Goal: Task Accomplishment & Management: Use online tool/utility

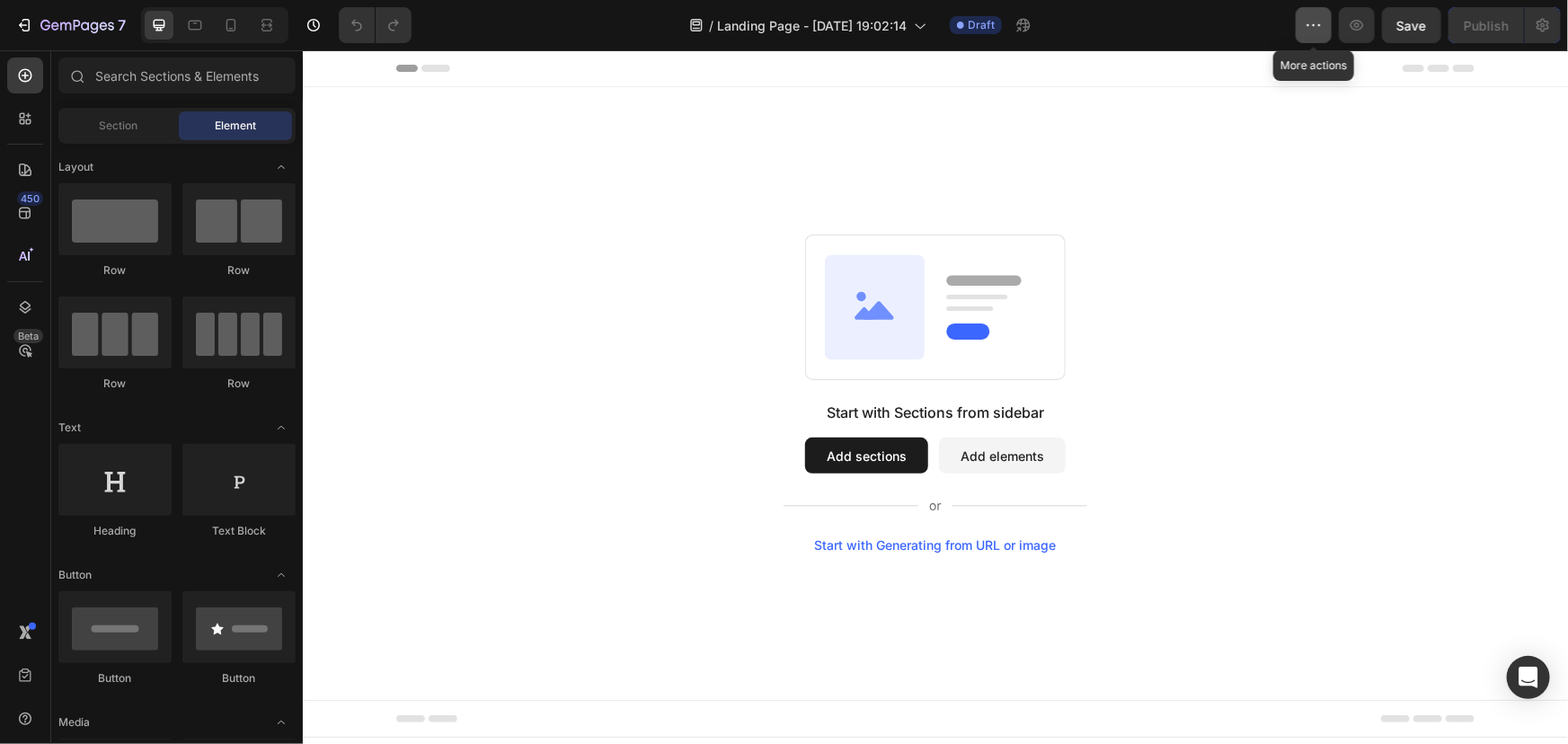
click at [1308, 29] on icon "button" at bounding box center [1314, 25] width 18 height 18
click at [628, 413] on div "Start with Sections from sidebar Add sections Add elements Start with Generatin…" at bounding box center [934, 392] width 1136 height 318
click at [393, 270] on div "Start with Sections from sidebar Add sections Add elements Start with Generatin…" at bounding box center [934, 392] width 1136 height 318
click at [1326, 20] on button "button" at bounding box center [1314, 26] width 36 height 36
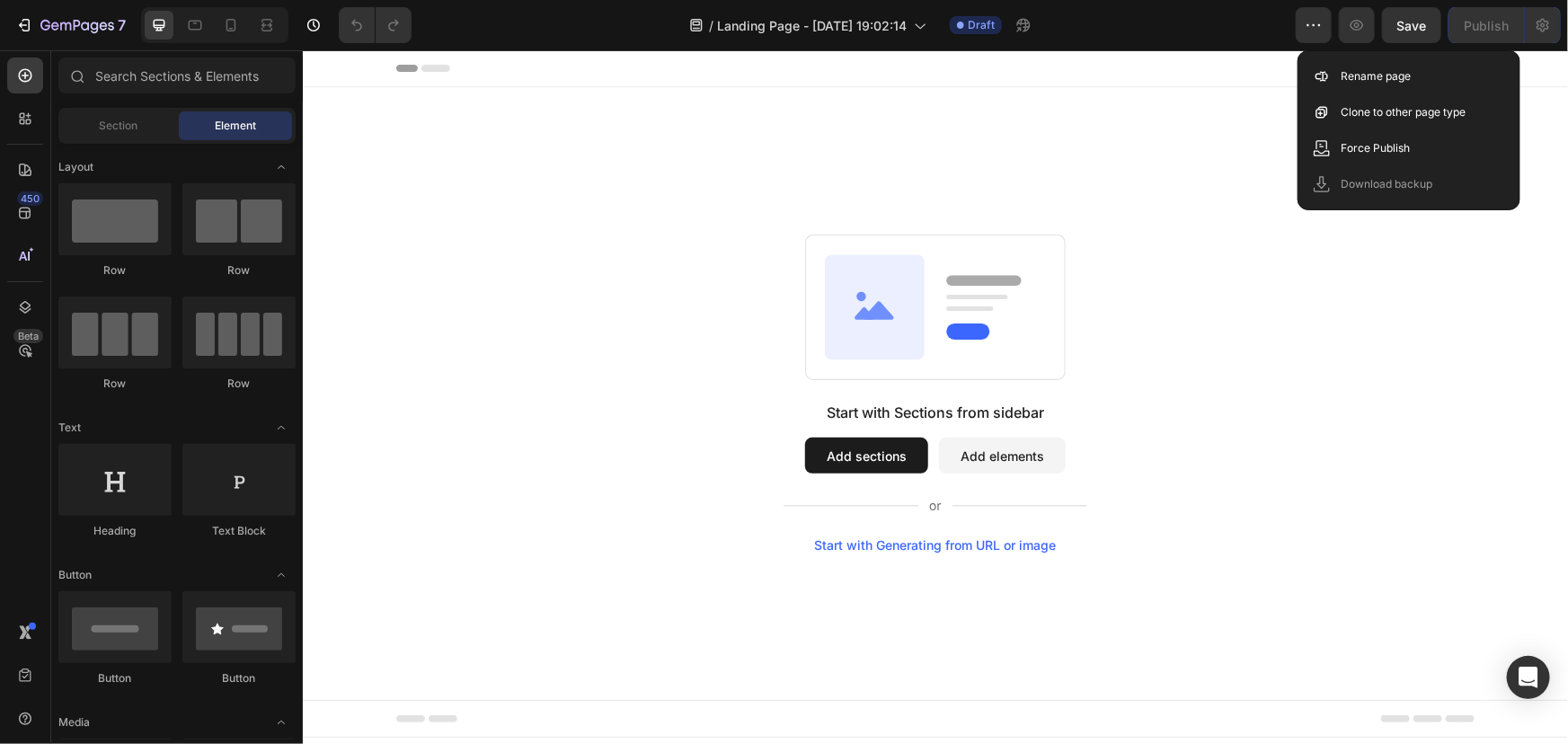
click at [1310, 244] on div "Start with Sections from sidebar Add sections Add elements Start with Generatin…" at bounding box center [934, 392] width 1136 height 318
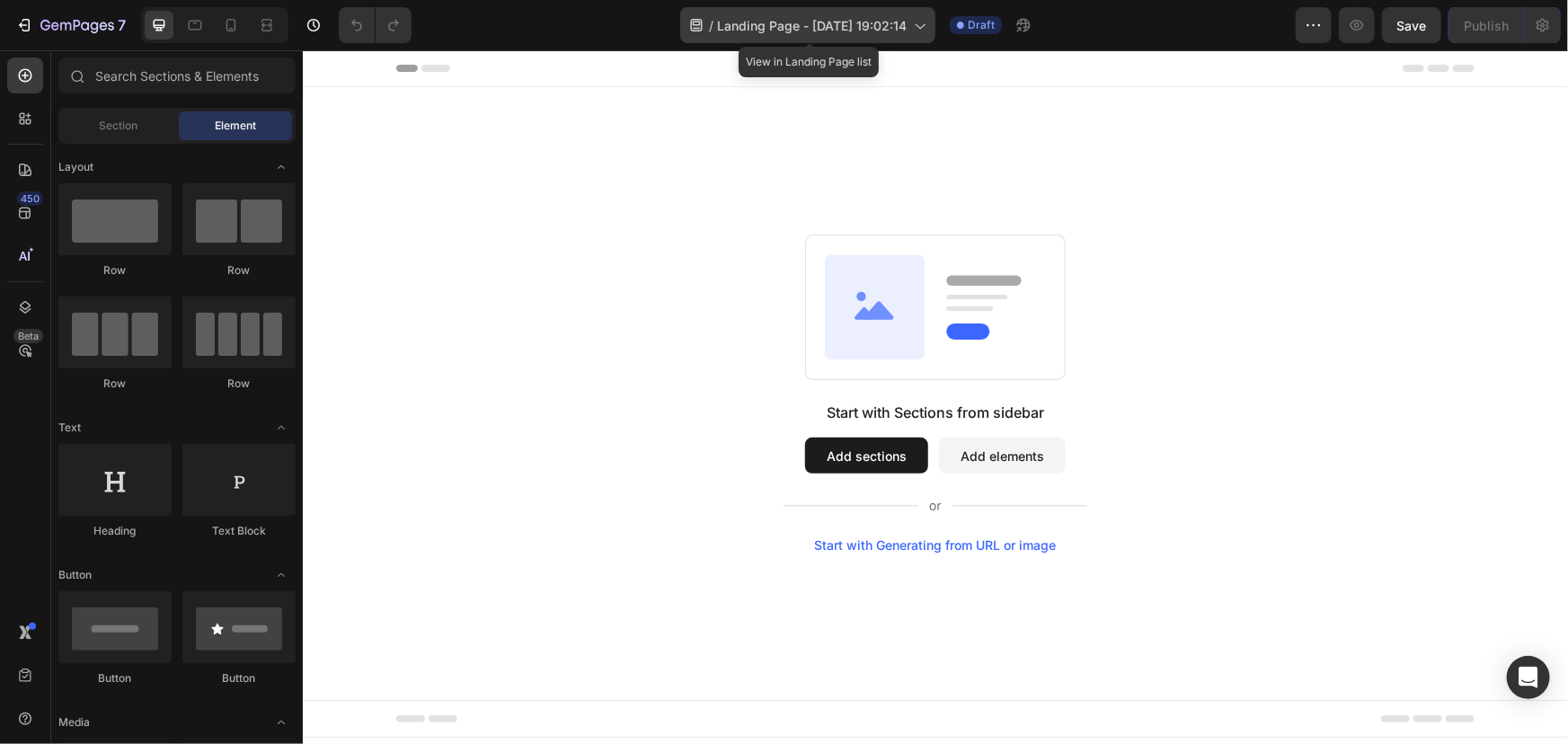
click at [921, 31] on icon at bounding box center [919, 25] width 18 height 18
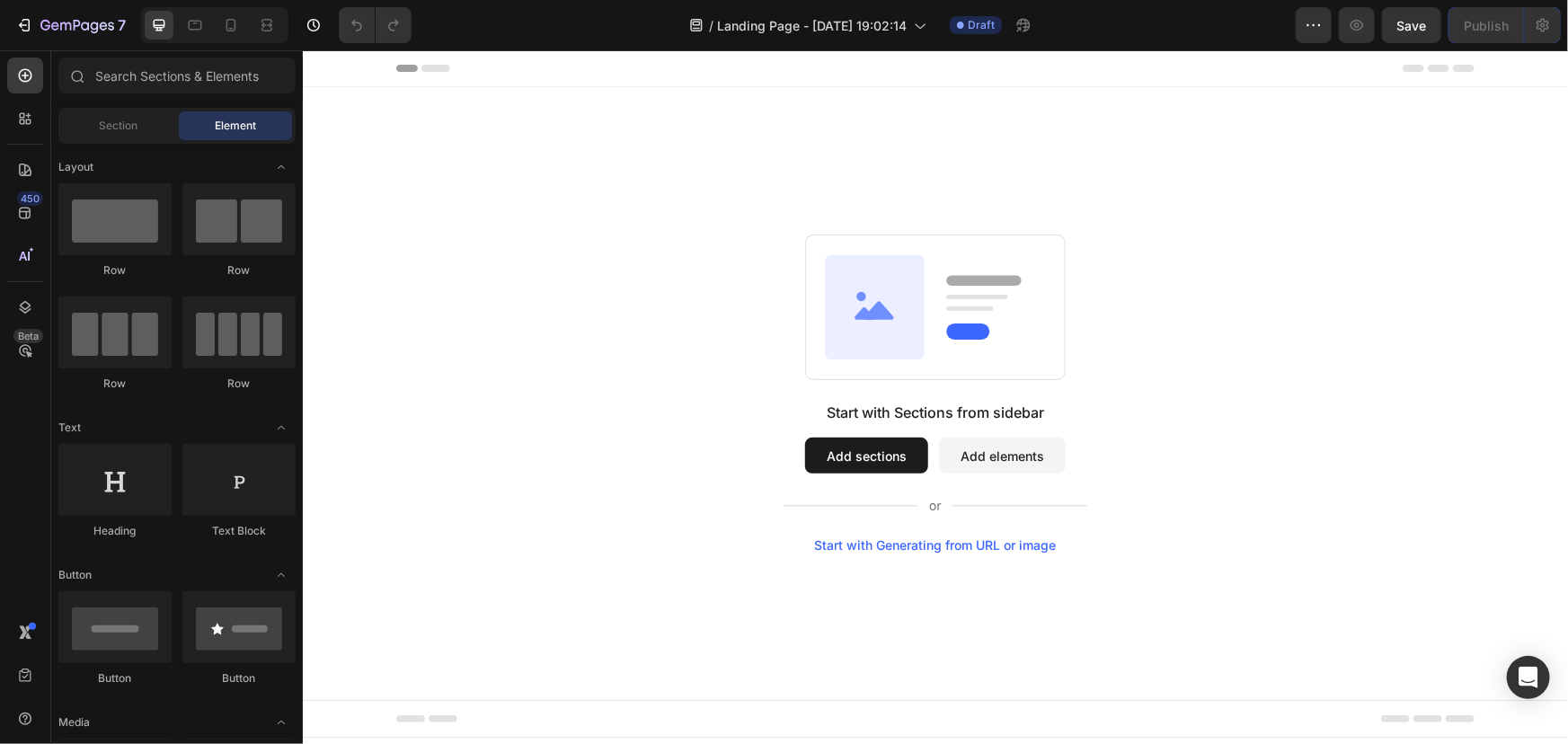
click at [1163, 260] on div "Start with Sections from sidebar Add sections Add elements Start with Generatin…" at bounding box center [934, 392] width 1136 height 318
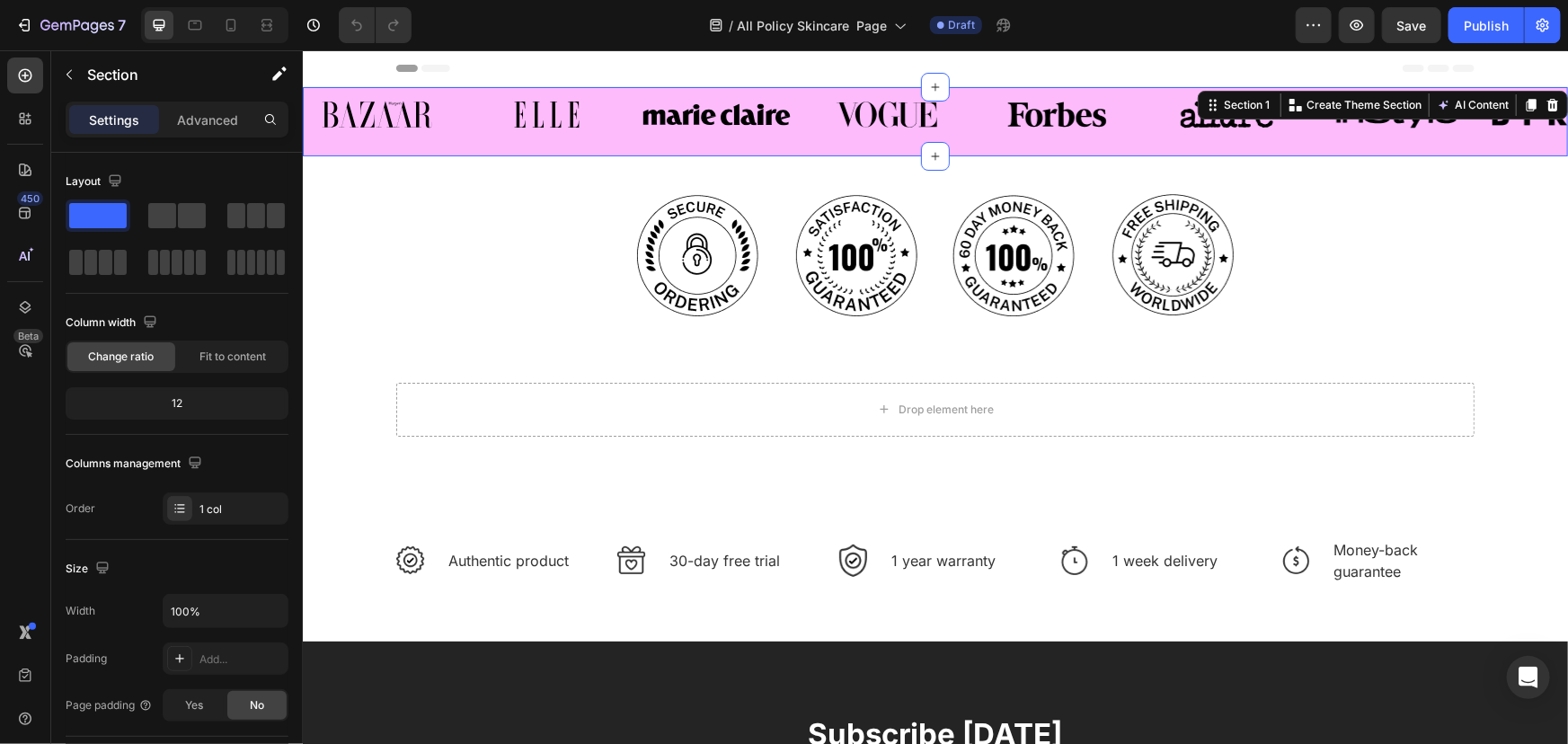
click at [456, 147] on div "Image Image Image Image Image Image Image Image Carousel Row" at bounding box center [934, 120] width 1265 height 69
click at [1544, 102] on icon at bounding box center [1551, 104] width 14 height 14
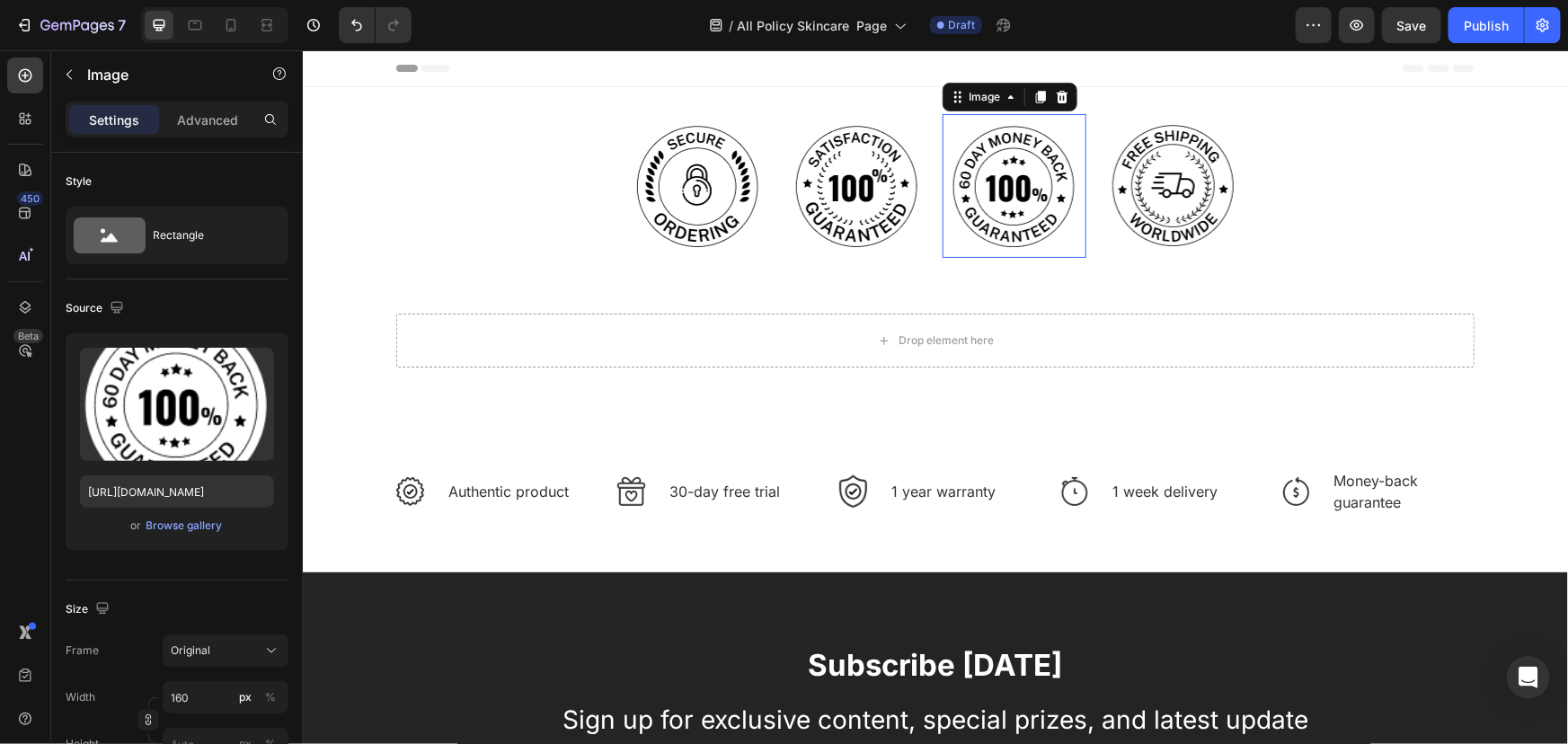
click at [970, 231] on img at bounding box center [1014, 185] width 144 height 144
click at [1057, 99] on icon at bounding box center [1062, 95] width 11 height 12
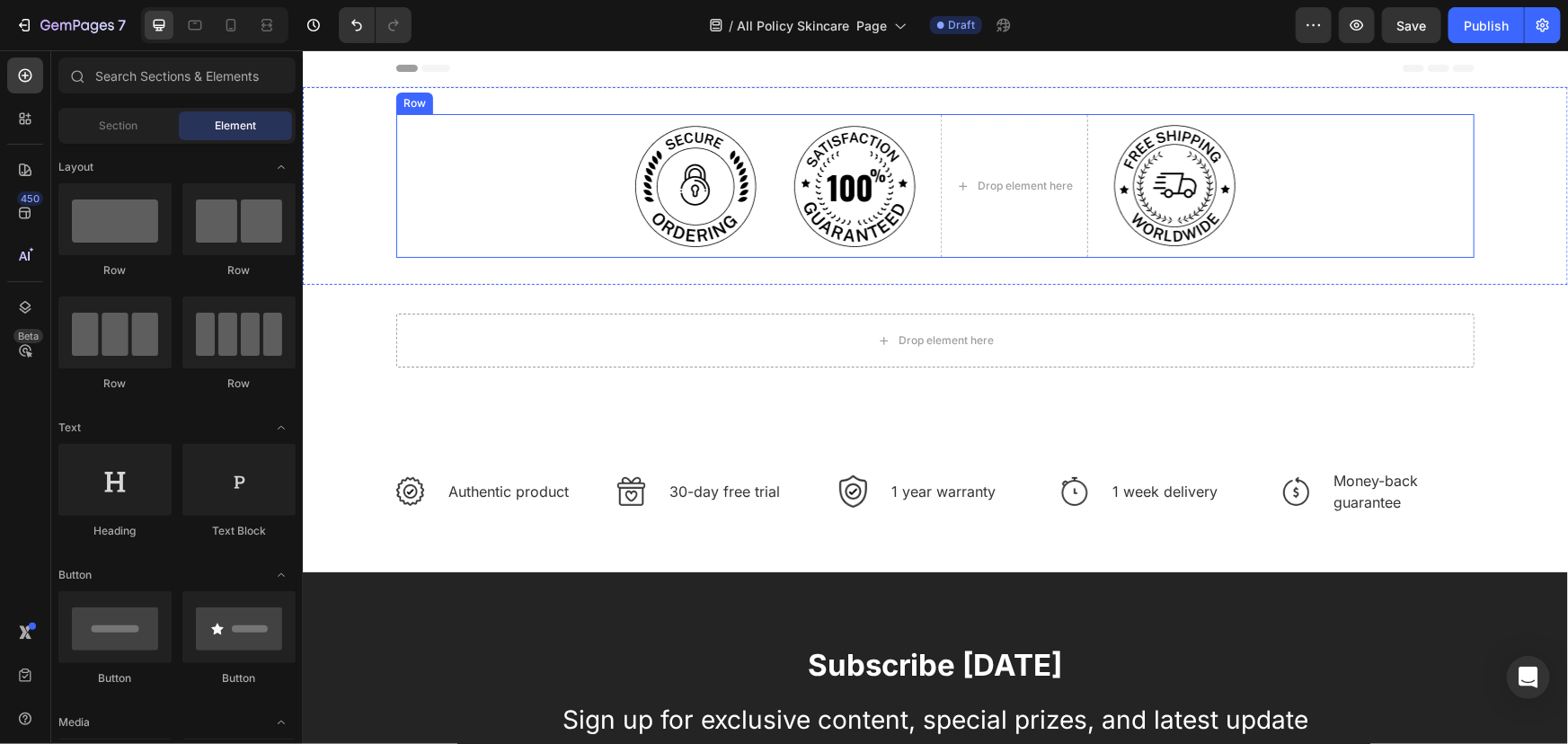
click at [571, 232] on div "Image Image Drop element here Image Row" at bounding box center [934, 185] width 1078 height 144
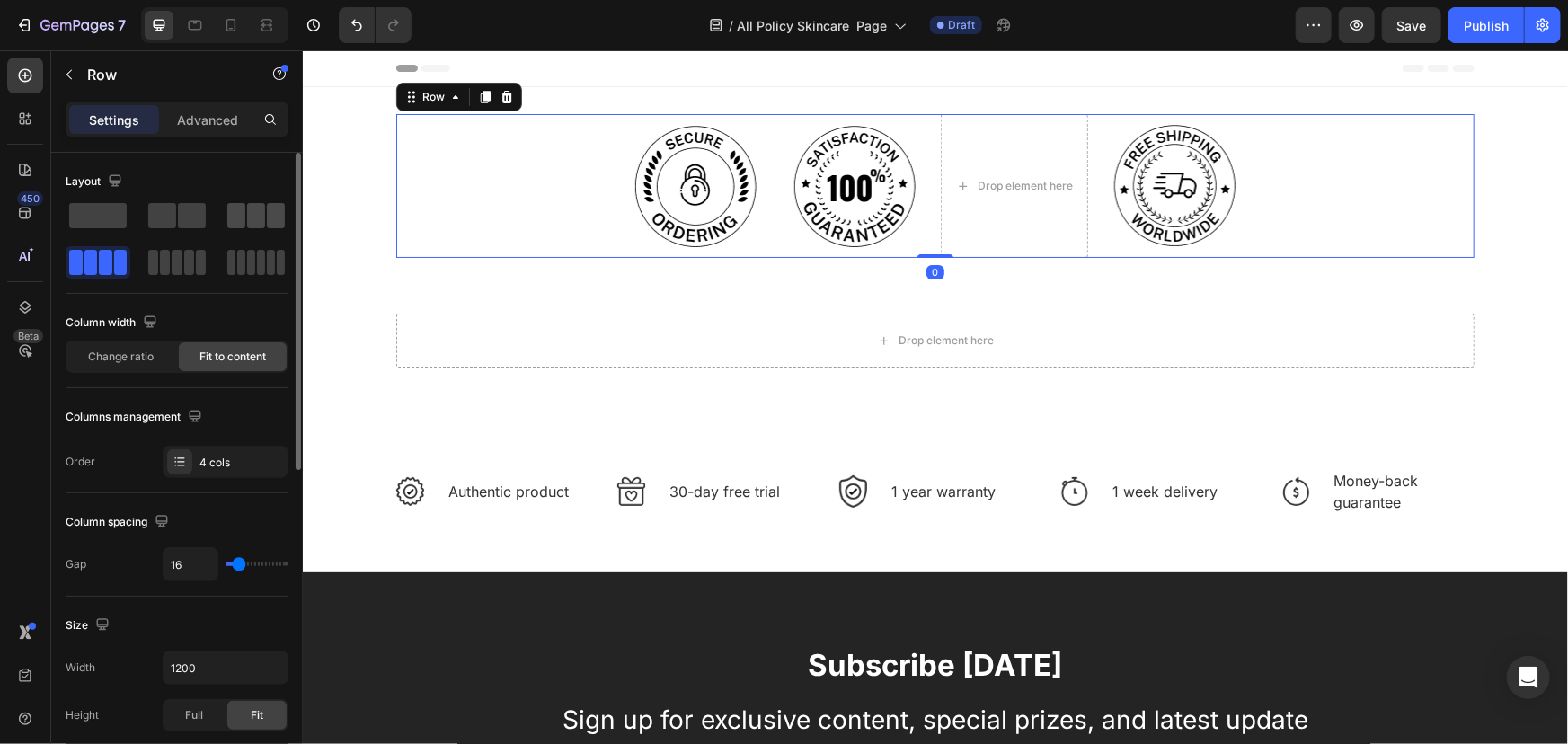
click at [240, 211] on span at bounding box center [235, 216] width 18 height 26
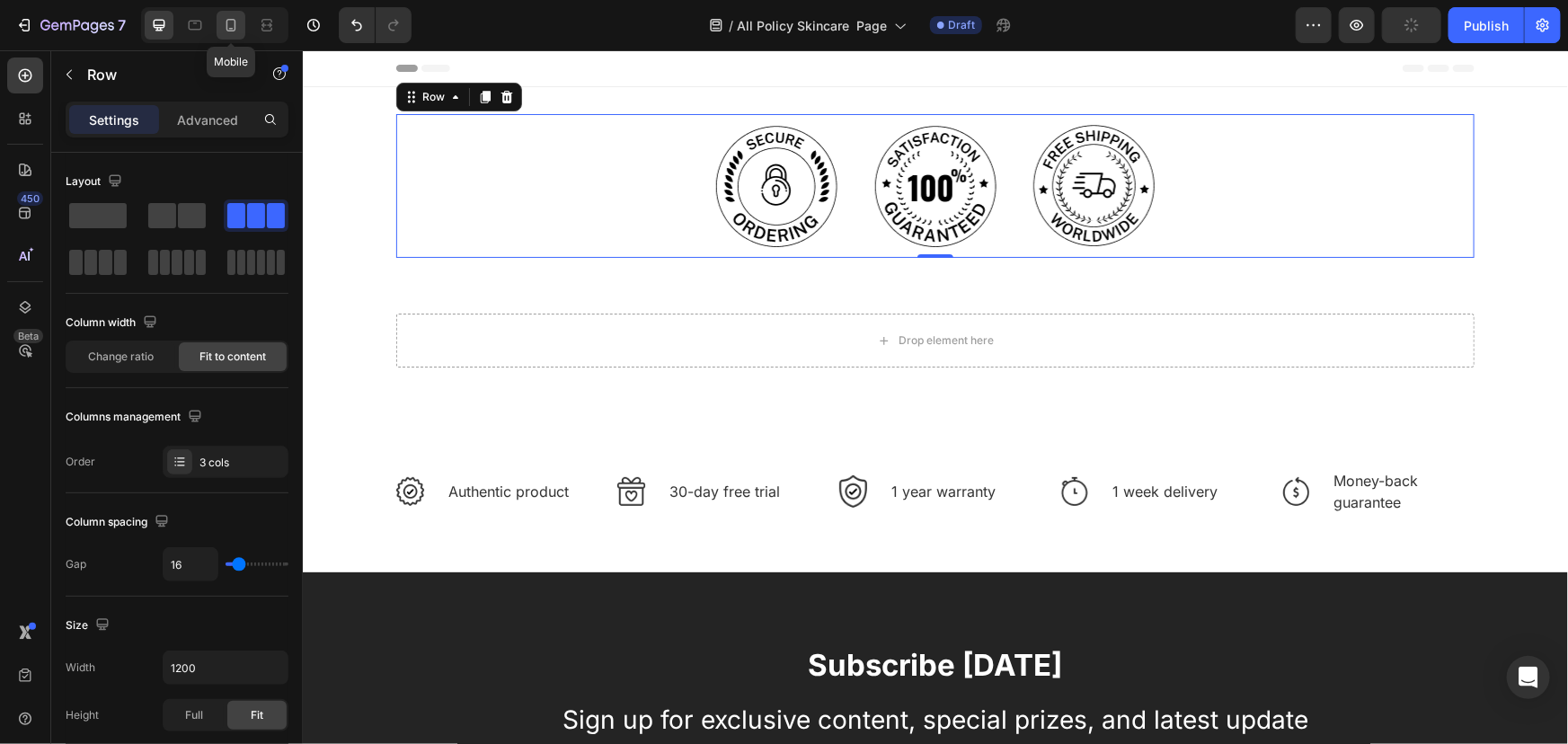
click at [224, 26] on icon at bounding box center [231, 25] width 18 height 18
type input "12"
type input "100%"
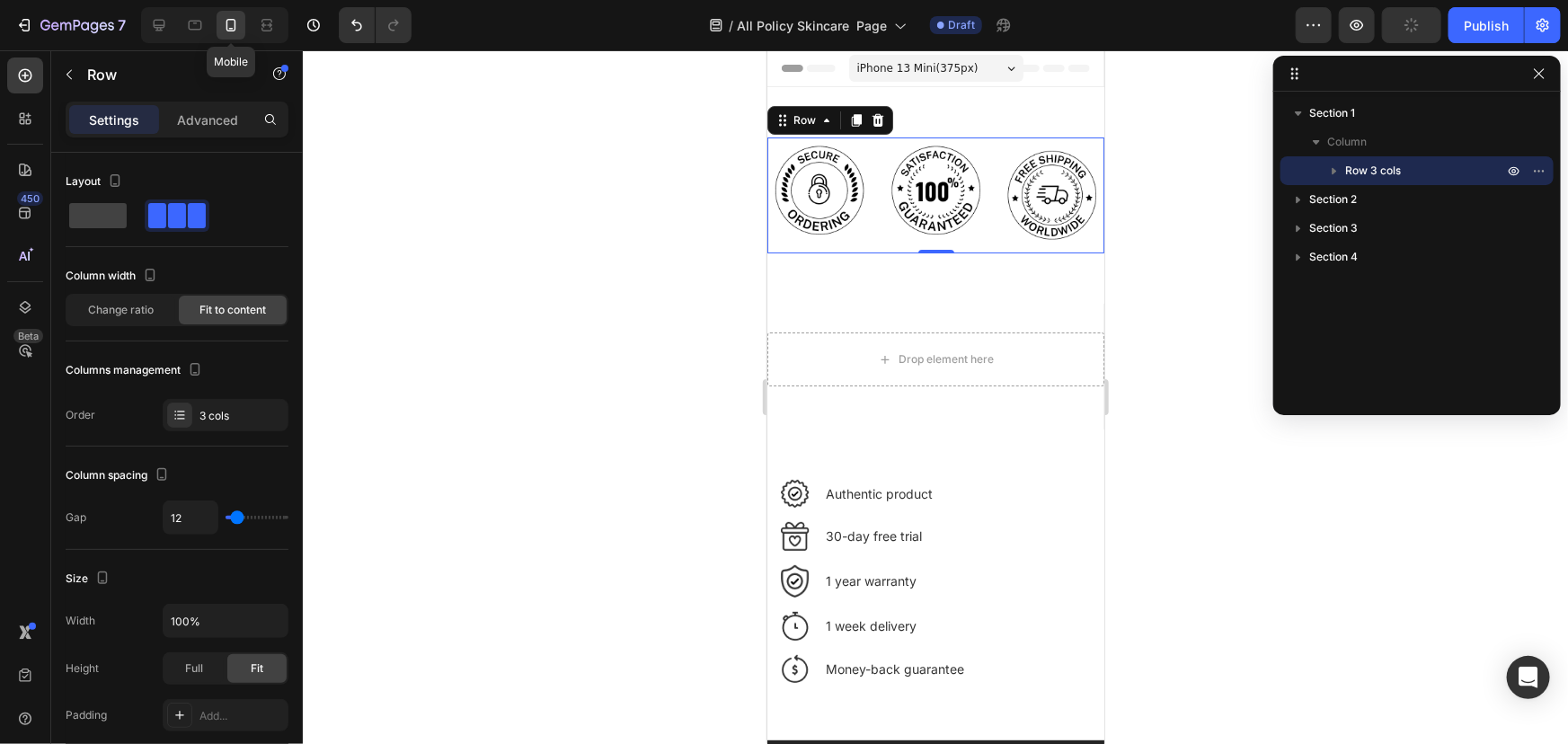
scroll to position [25, 0]
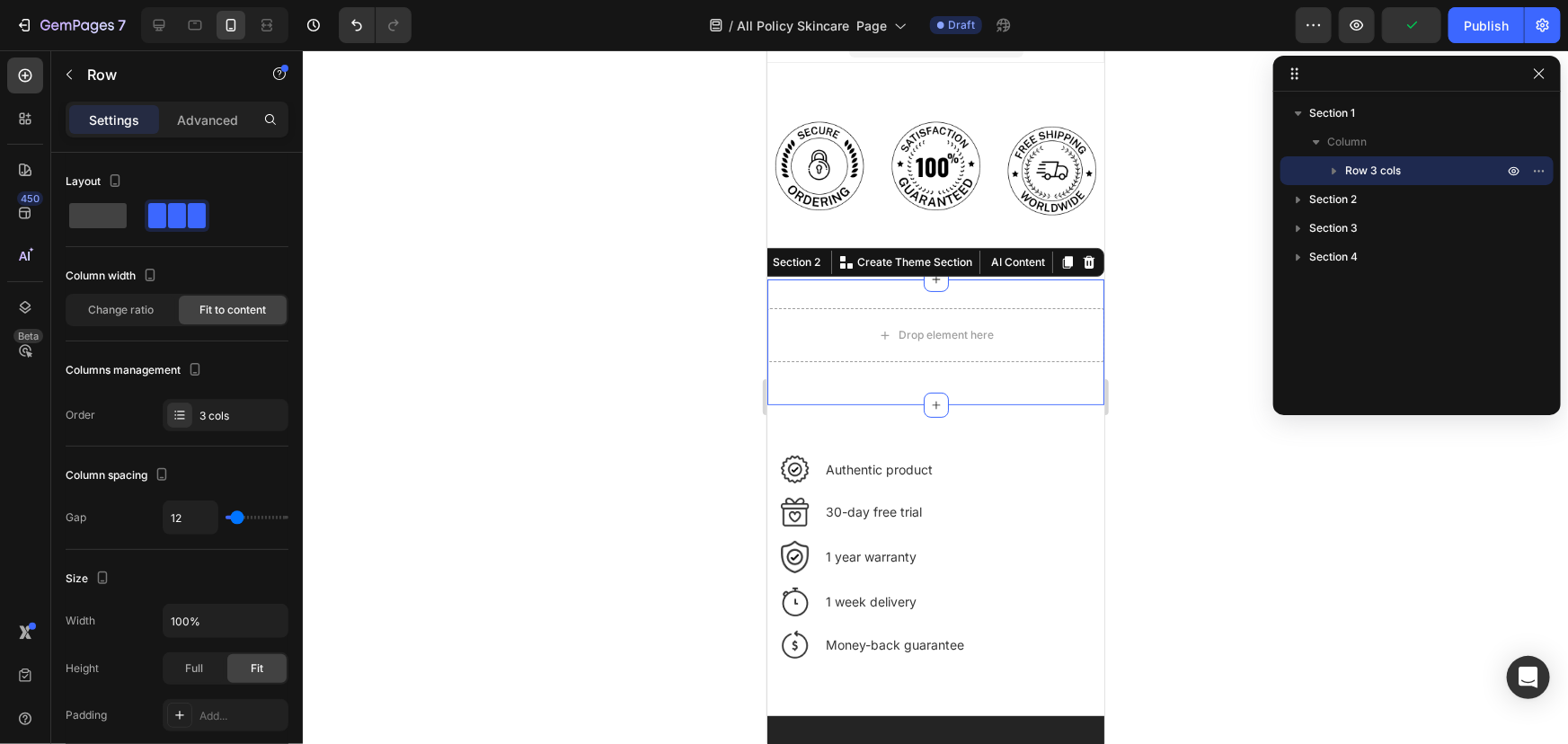
click at [848, 389] on div "Drop element here Row Section 2 You can create reusable sections Create Theme S…" at bounding box center [935, 341] width 337 height 126
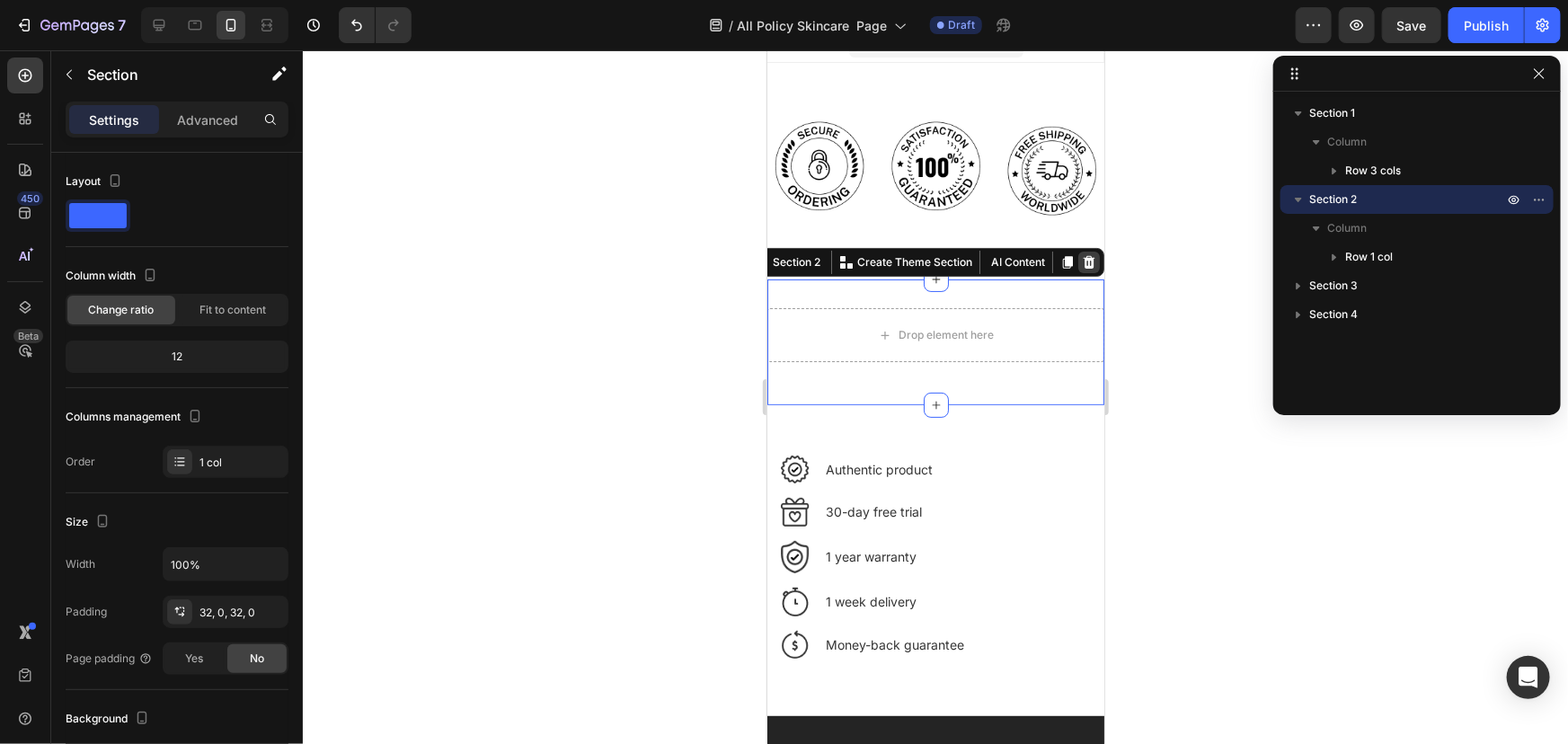
click at [1081, 257] on icon at bounding box center [1088, 261] width 14 height 14
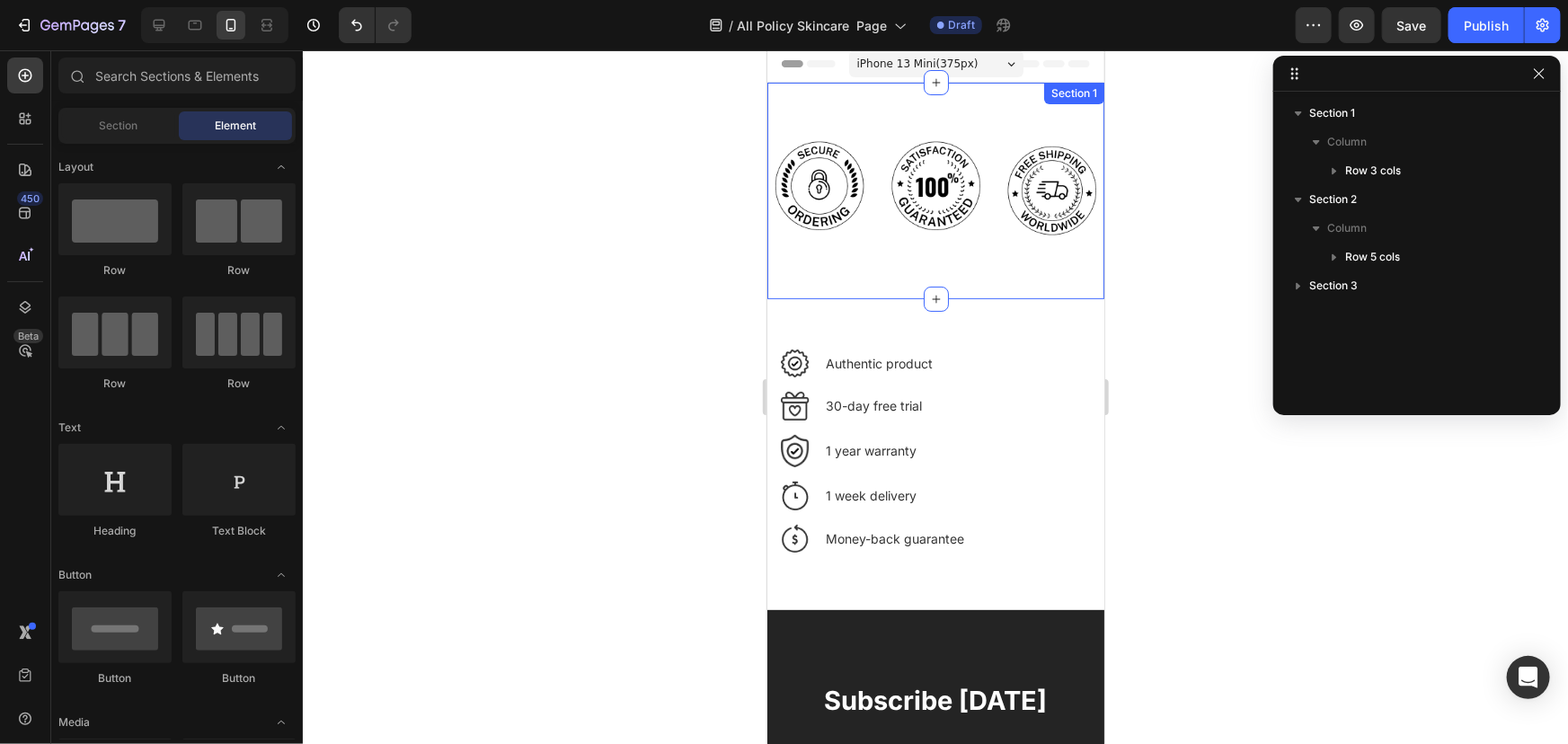
scroll to position [0, 0]
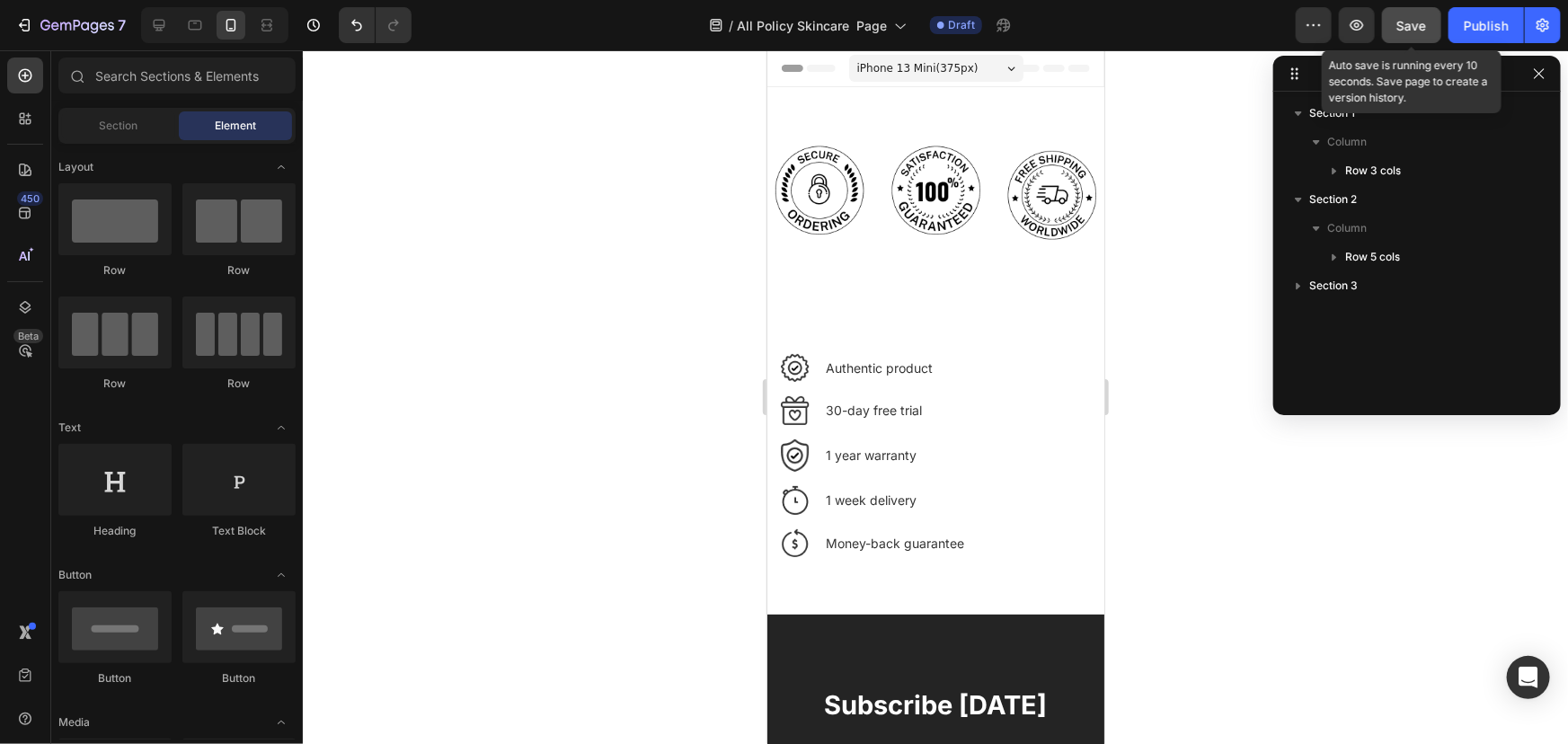
click at [1420, 29] on span "Save" at bounding box center [1412, 26] width 29 height 15
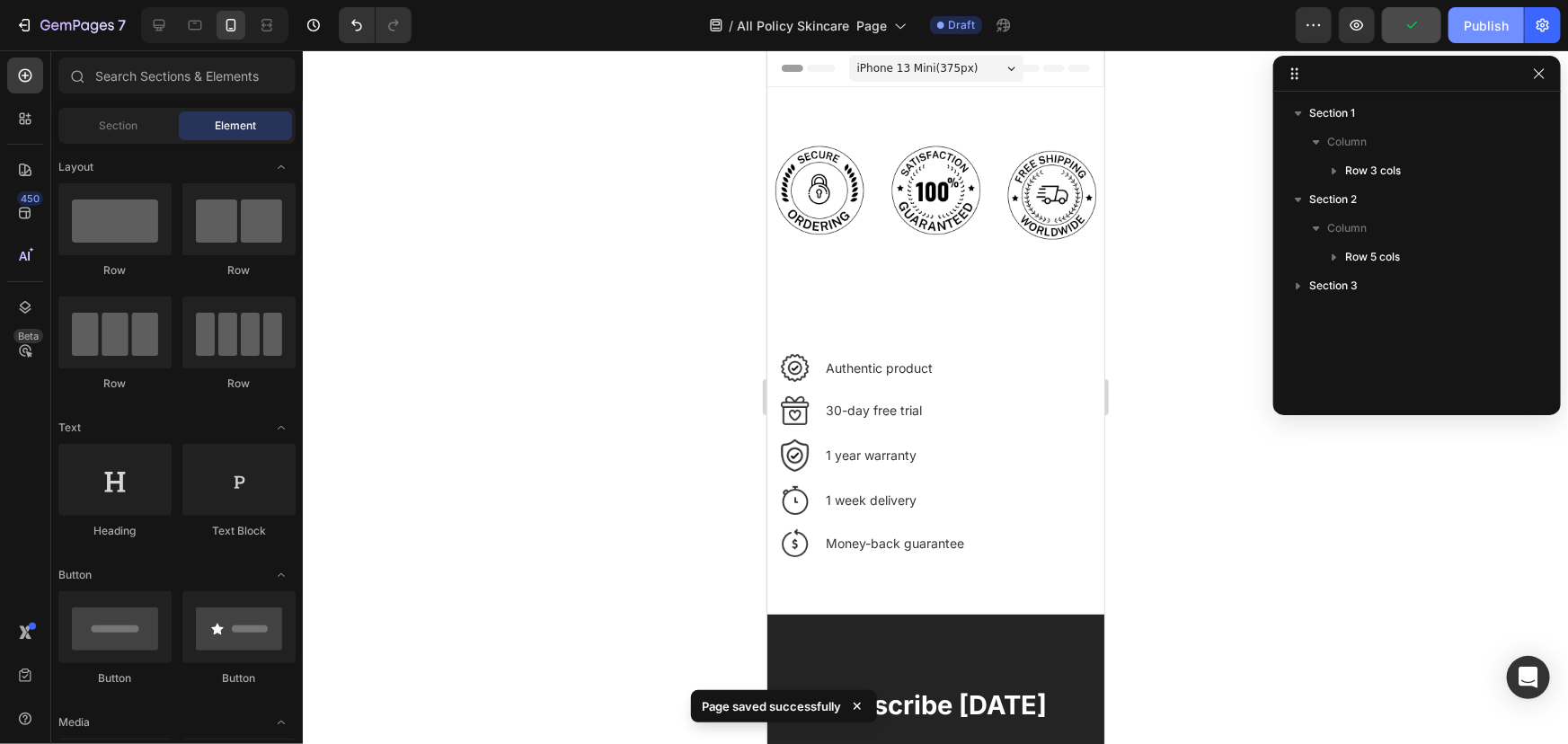
click at [1467, 27] on div "Publish" at bounding box center [1487, 26] width 45 height 19
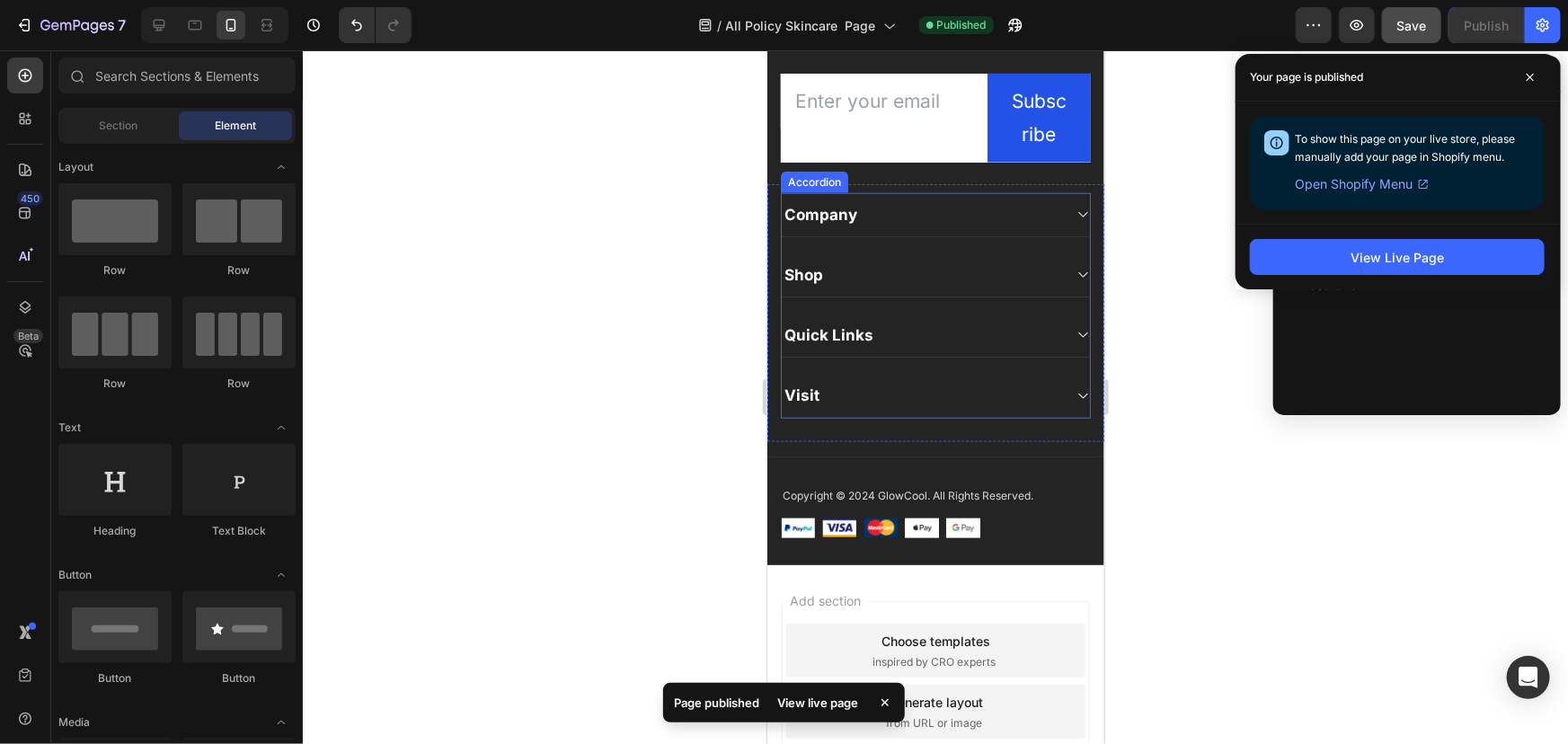
scroll to position [817, 0]
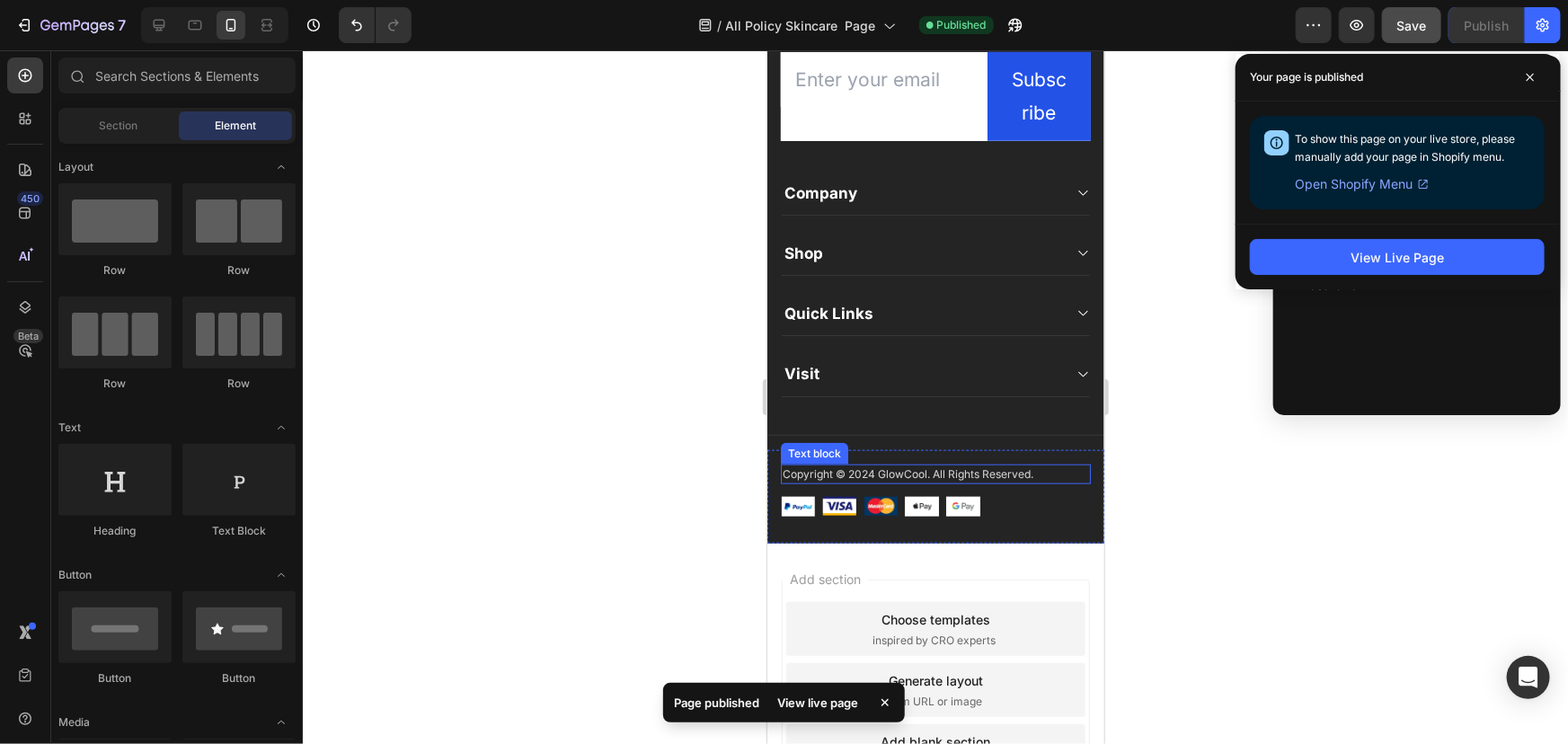
click at [907, 473] on p "Copyright © 2024 GlowCool. All Rights Reserved." at bounding box center [935, 473] width 306 height 16
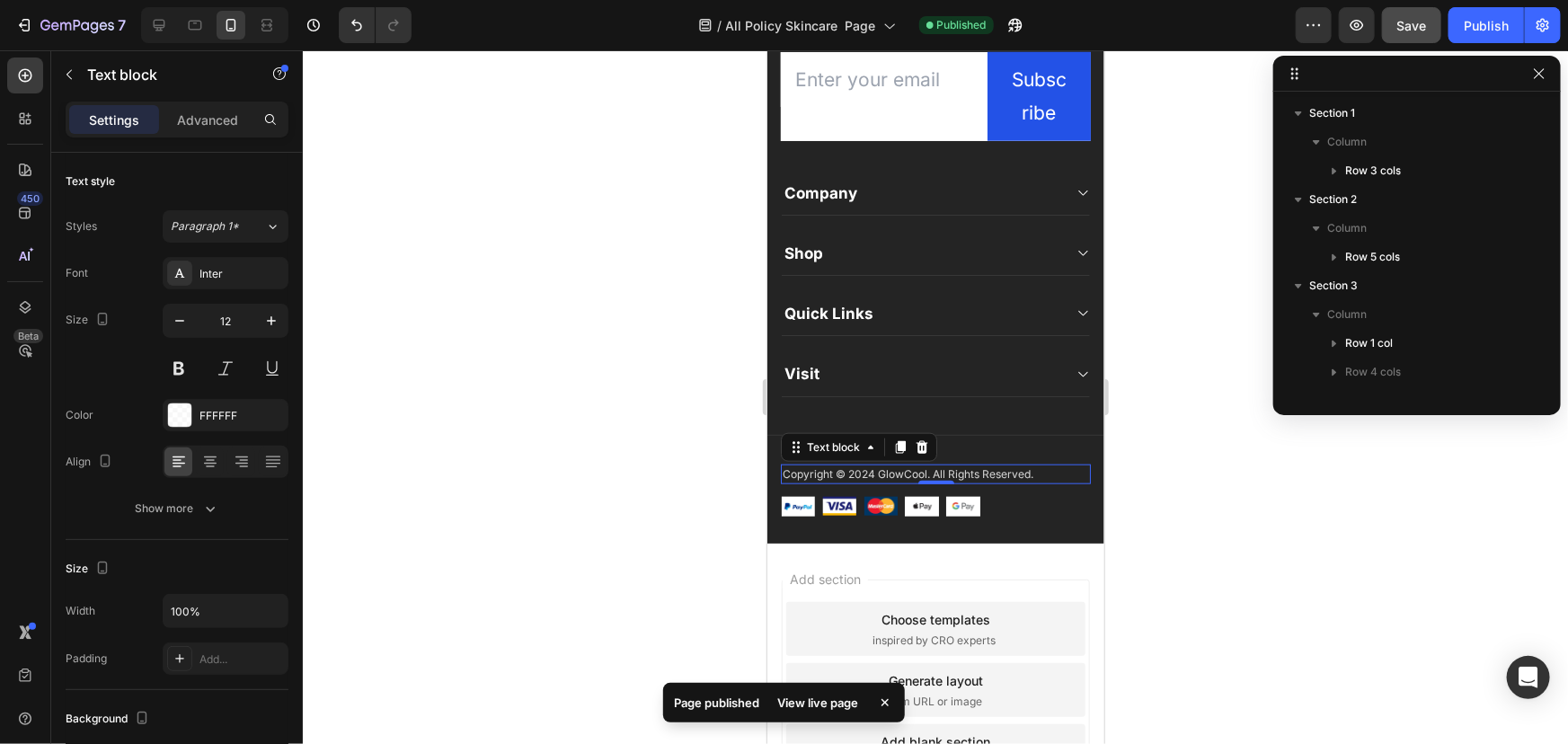
scroll to position [191, 0]
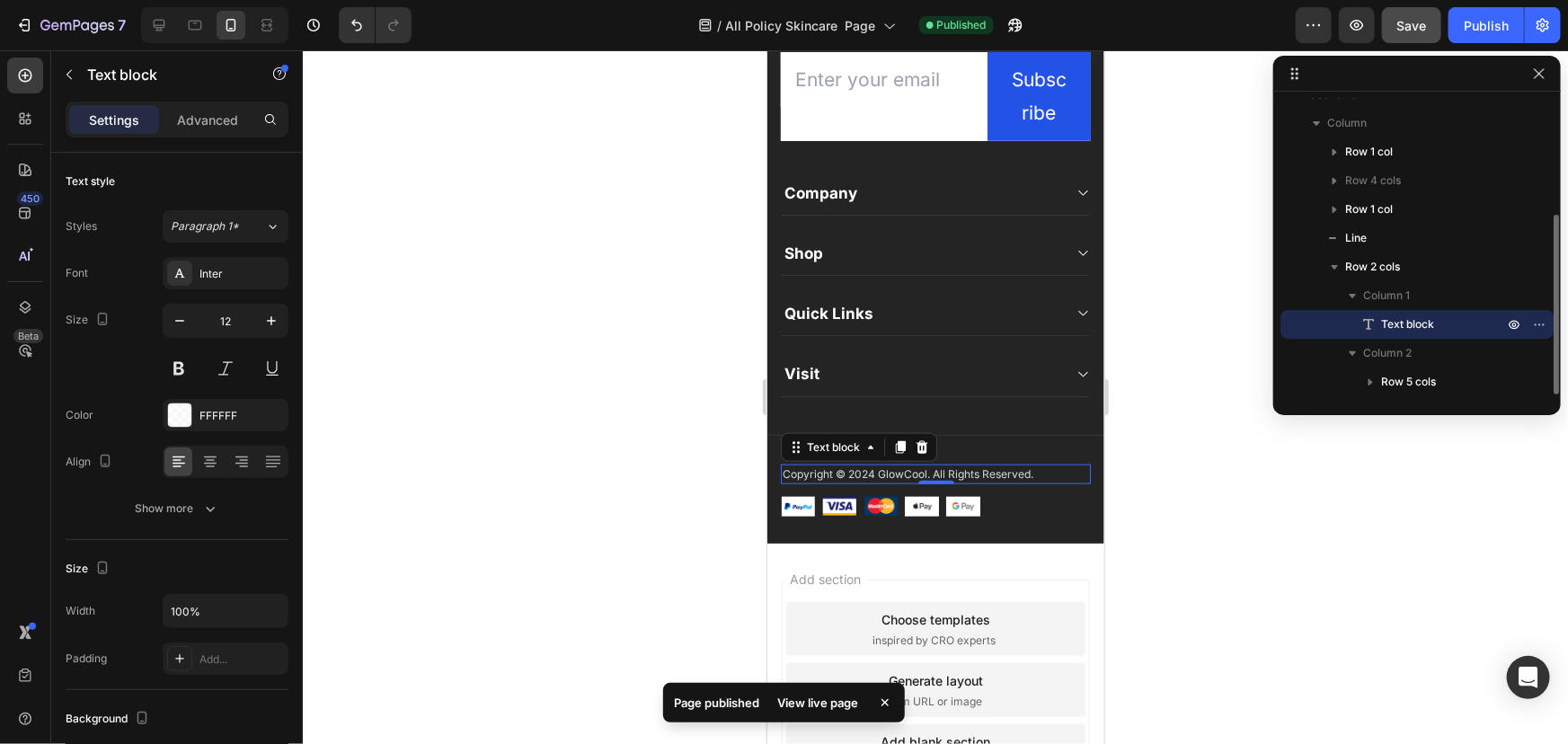
click at [907, 473] on p "Copyright © 2024 GlowCool. All Rights Reserved." at bounding box center [935, 473] width 306 height 16
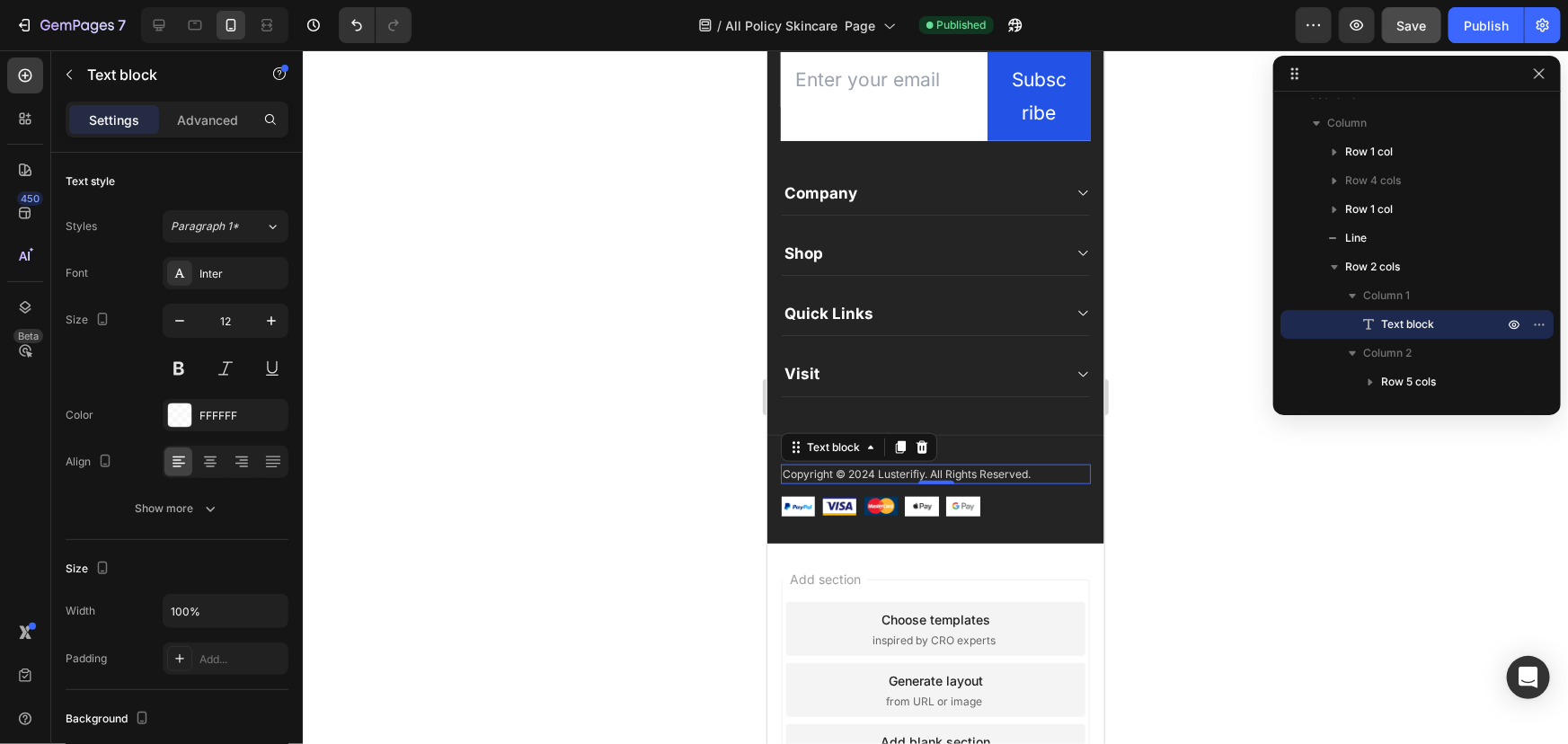
click at [1172, 459] on div at bounding box center [935, 397] width 1265 height 694
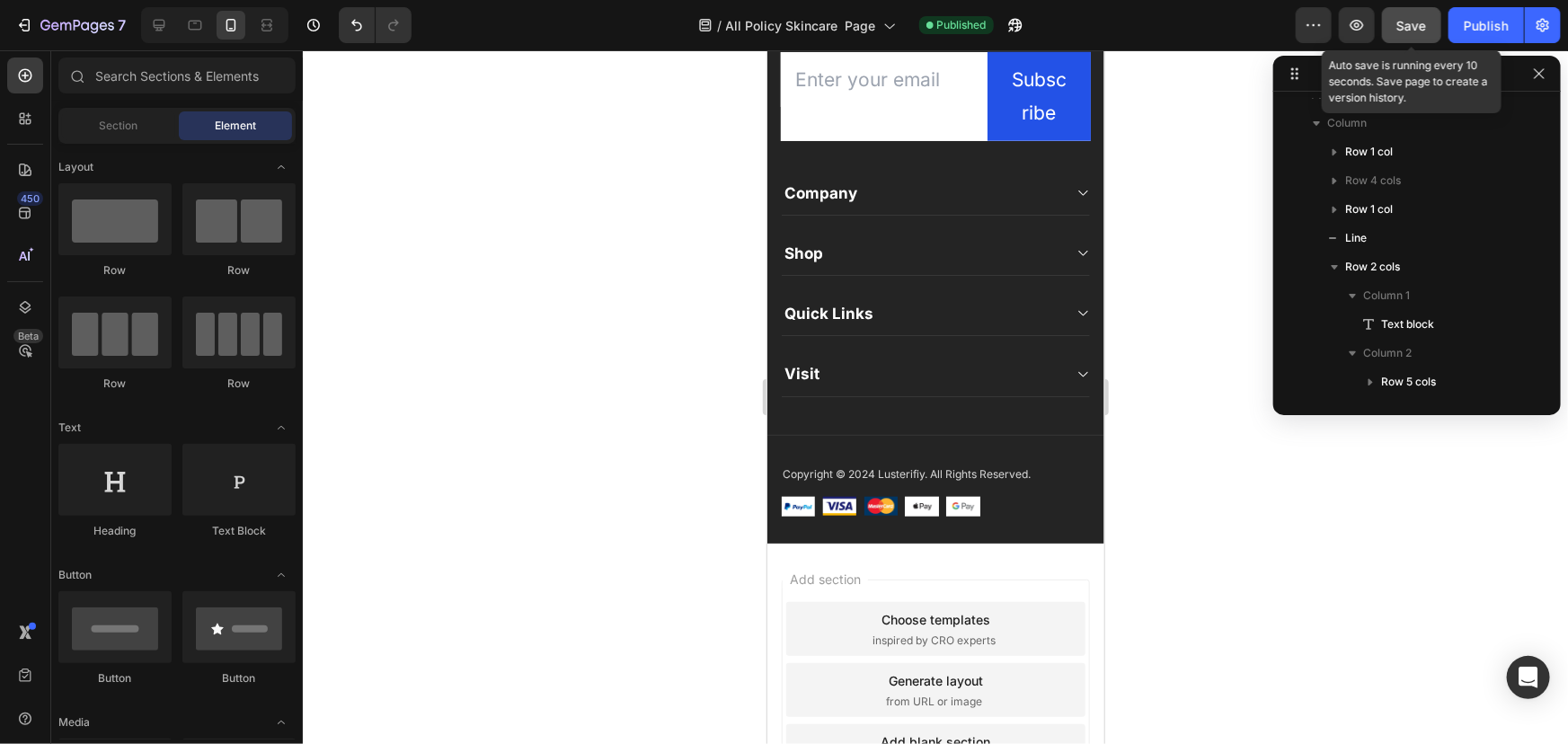
click at [1405, 23] on span "Save" at bounding box center [1412, 26] width 29 height 15
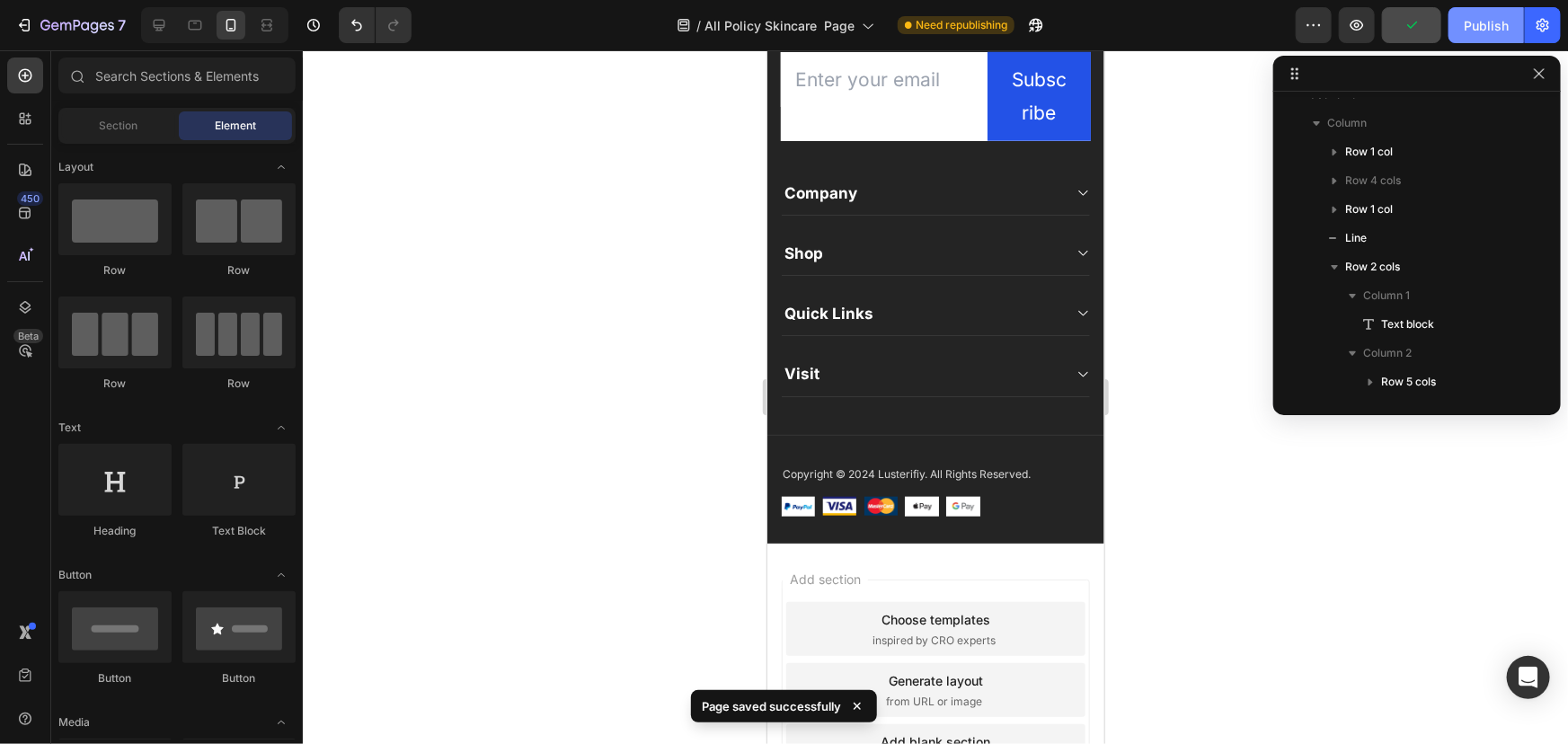
click at [1478, 22] on div "Publish" at bounding box center [1487, 26] width 45 height 19
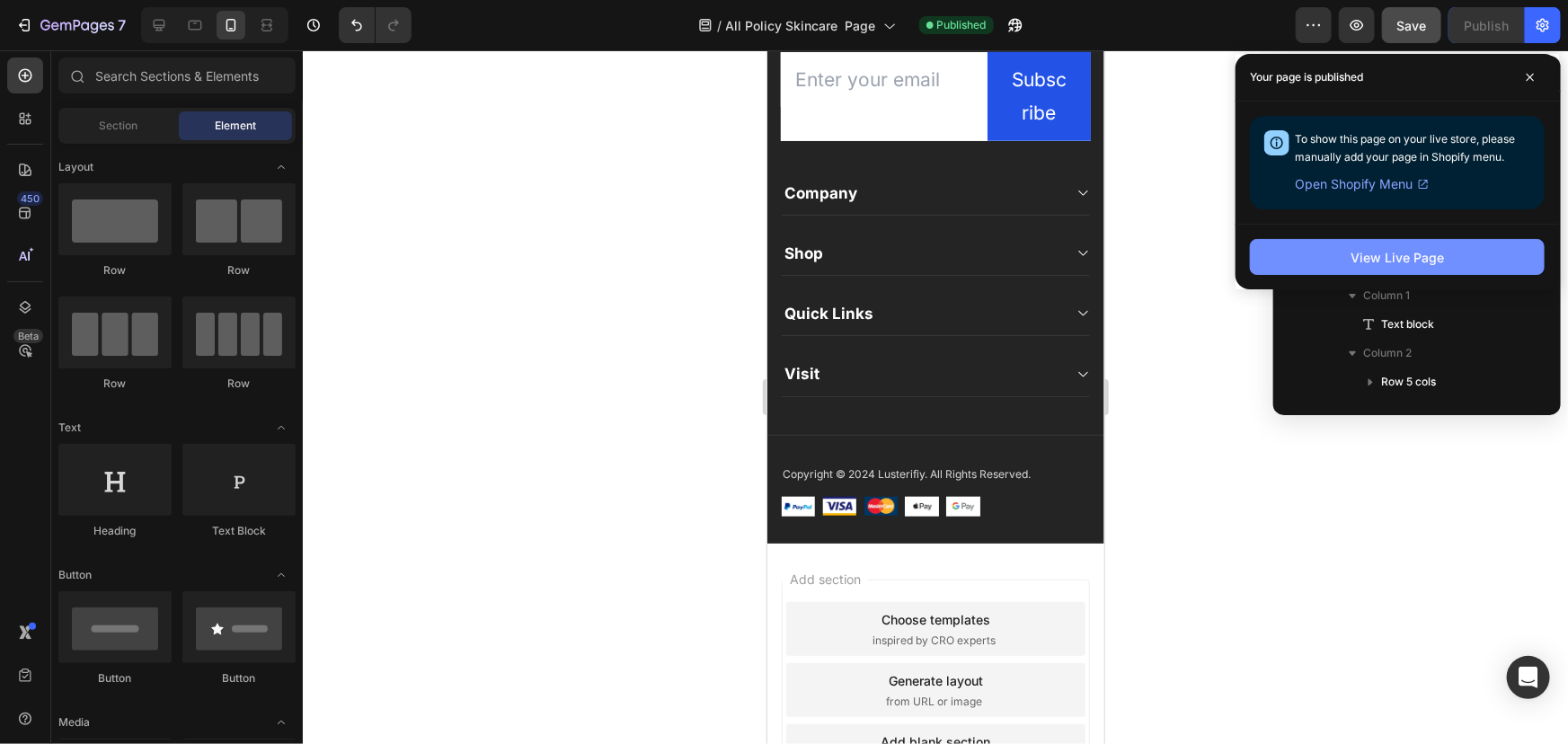
click at [1400, 254] on div "View Live Page" at bounding box center [1397, 257] width 94 height 19
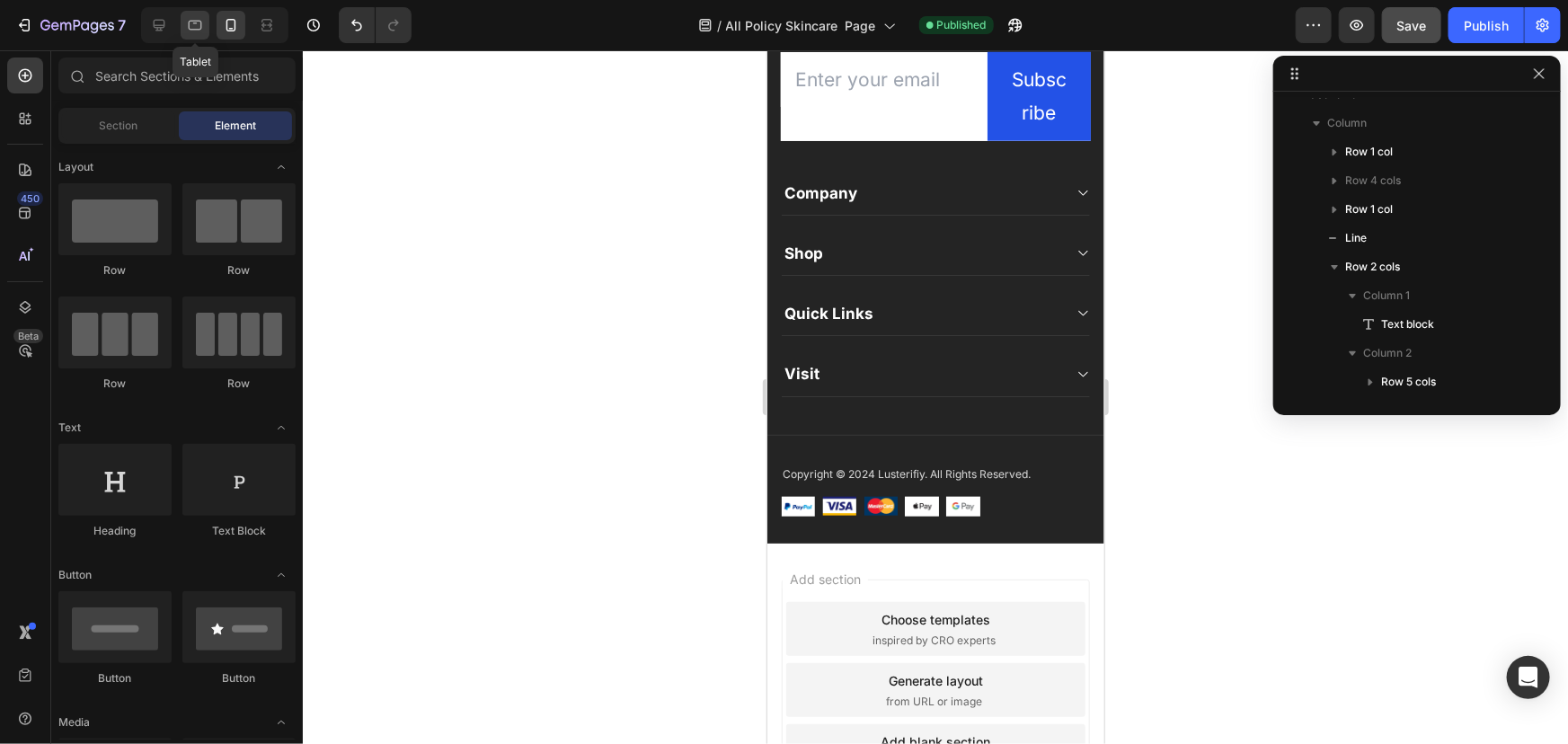
click at [202, 24] on icon at bounding box center [195, 25] width 18 height 18
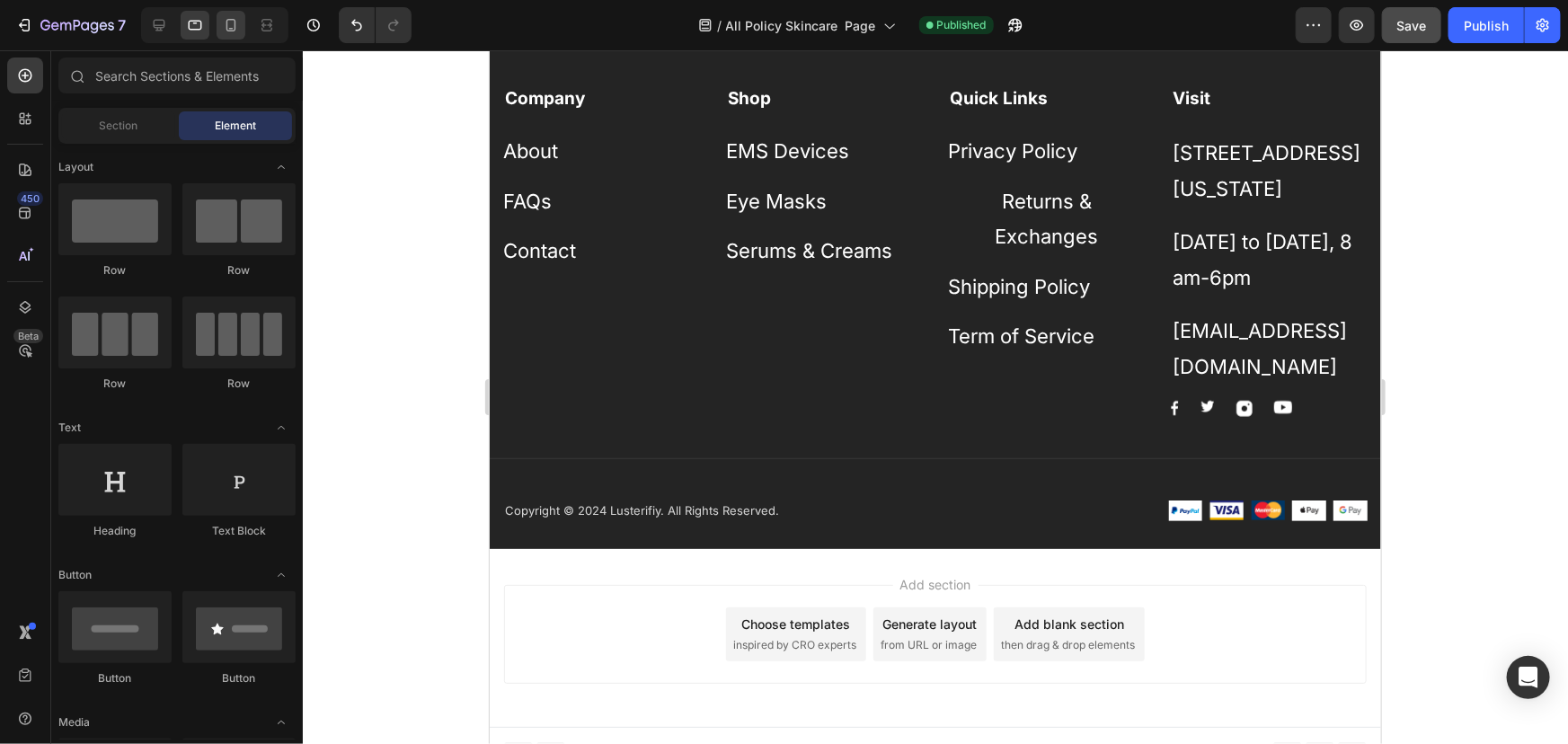
scroll to position [728, 0]
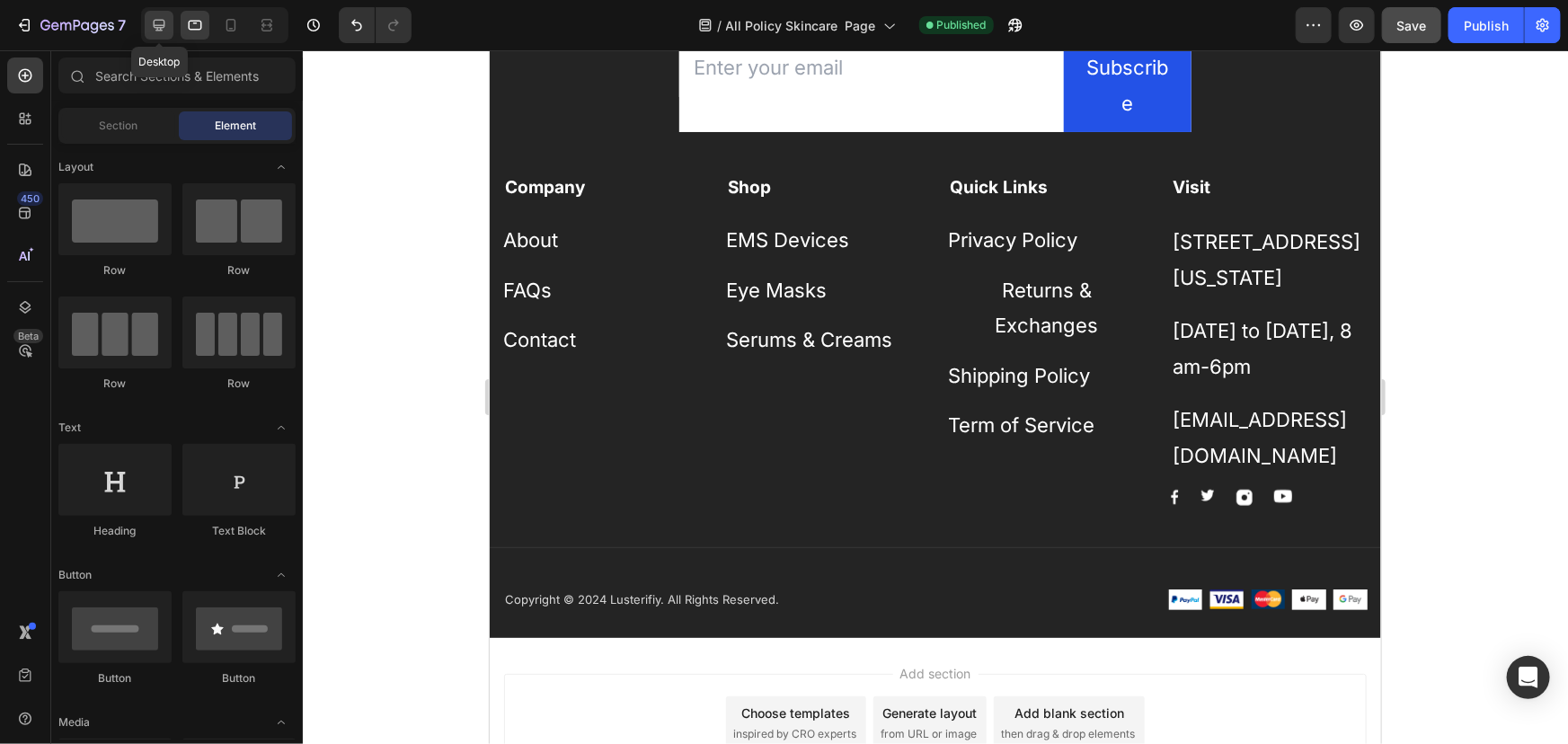
click at [153, 17] on icon at bounding box center [159, 25] width 18 height 18
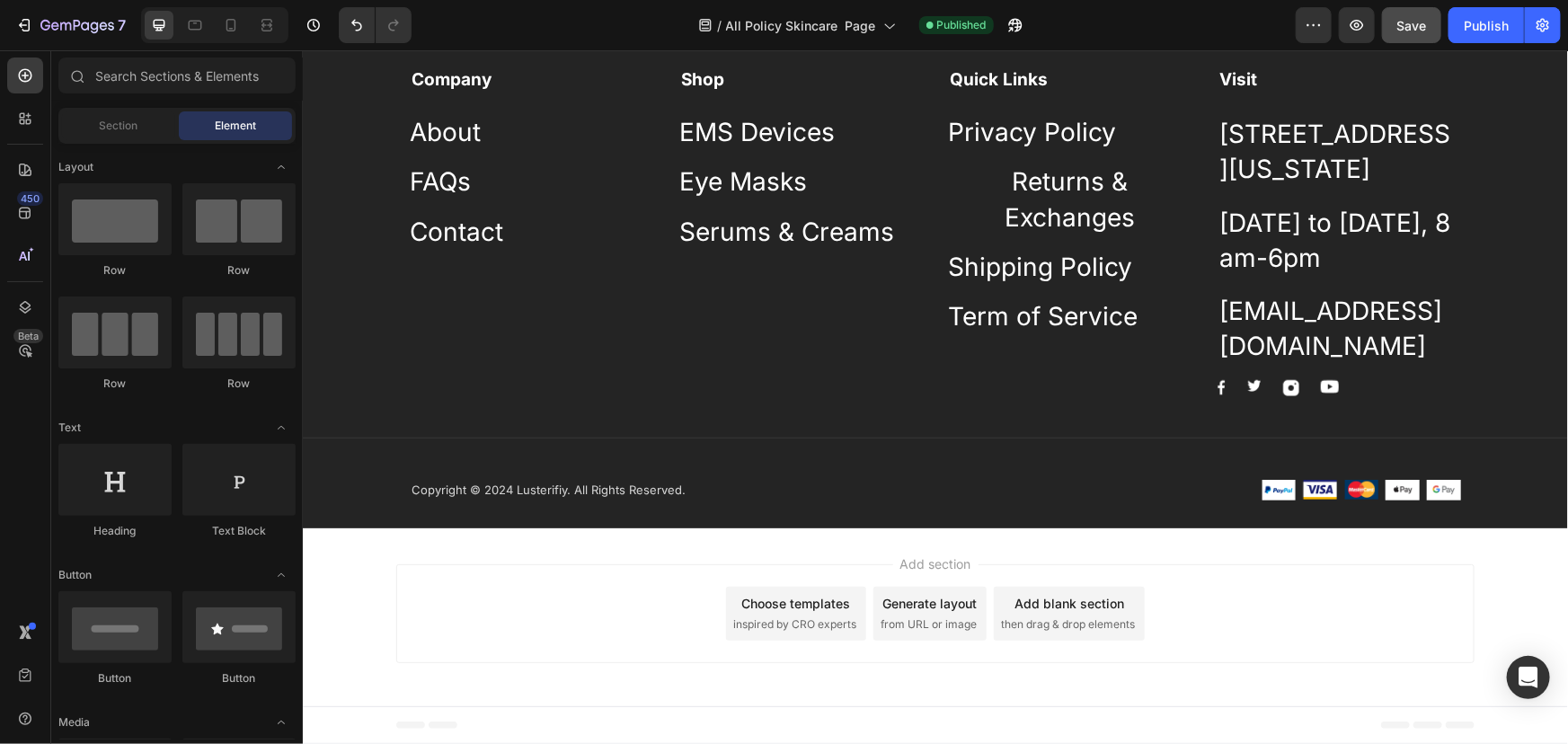
scroll to position [815, 0]
click at [497, 545] on div "Add section Choose templates inspired by CRO experts Generate layout from URL o…" at bounding box center [934, 616] width 1265 height 178
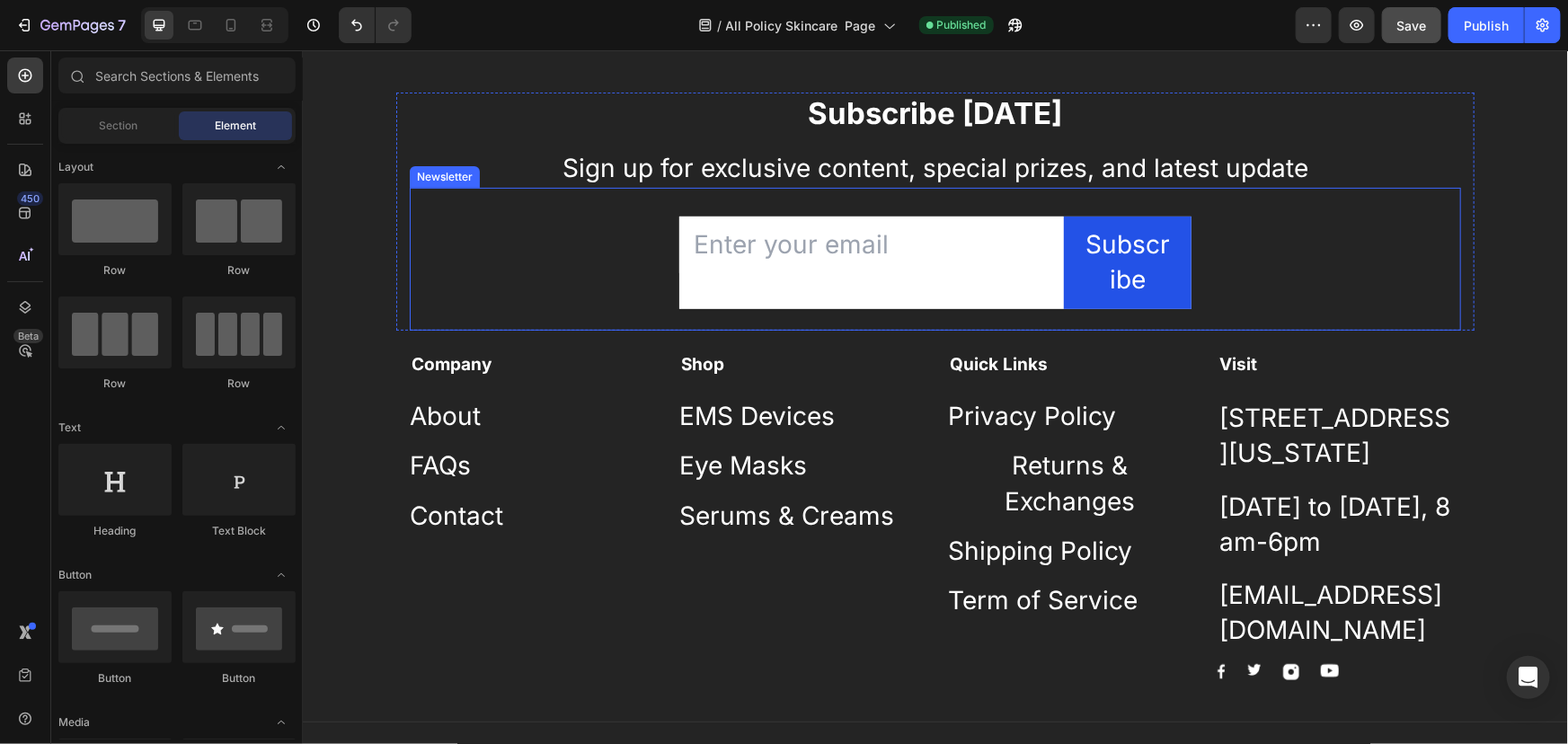
scroll to position [162, 0]
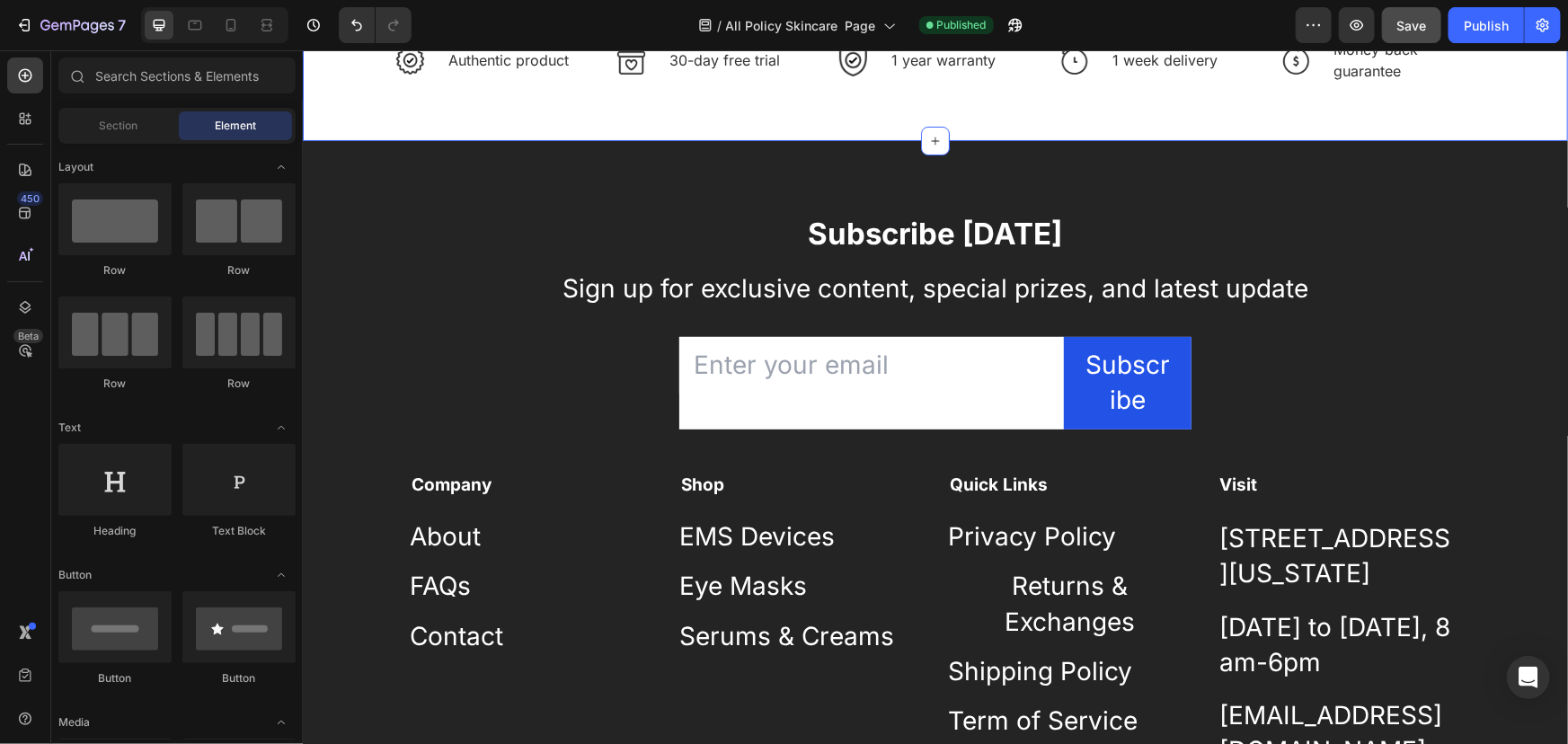
click at [325, 128] on div "Image Authentic product Text block Row Image 30-day free trial Text block Row I…" at bounding box center [934, 59] width 1265 height 162
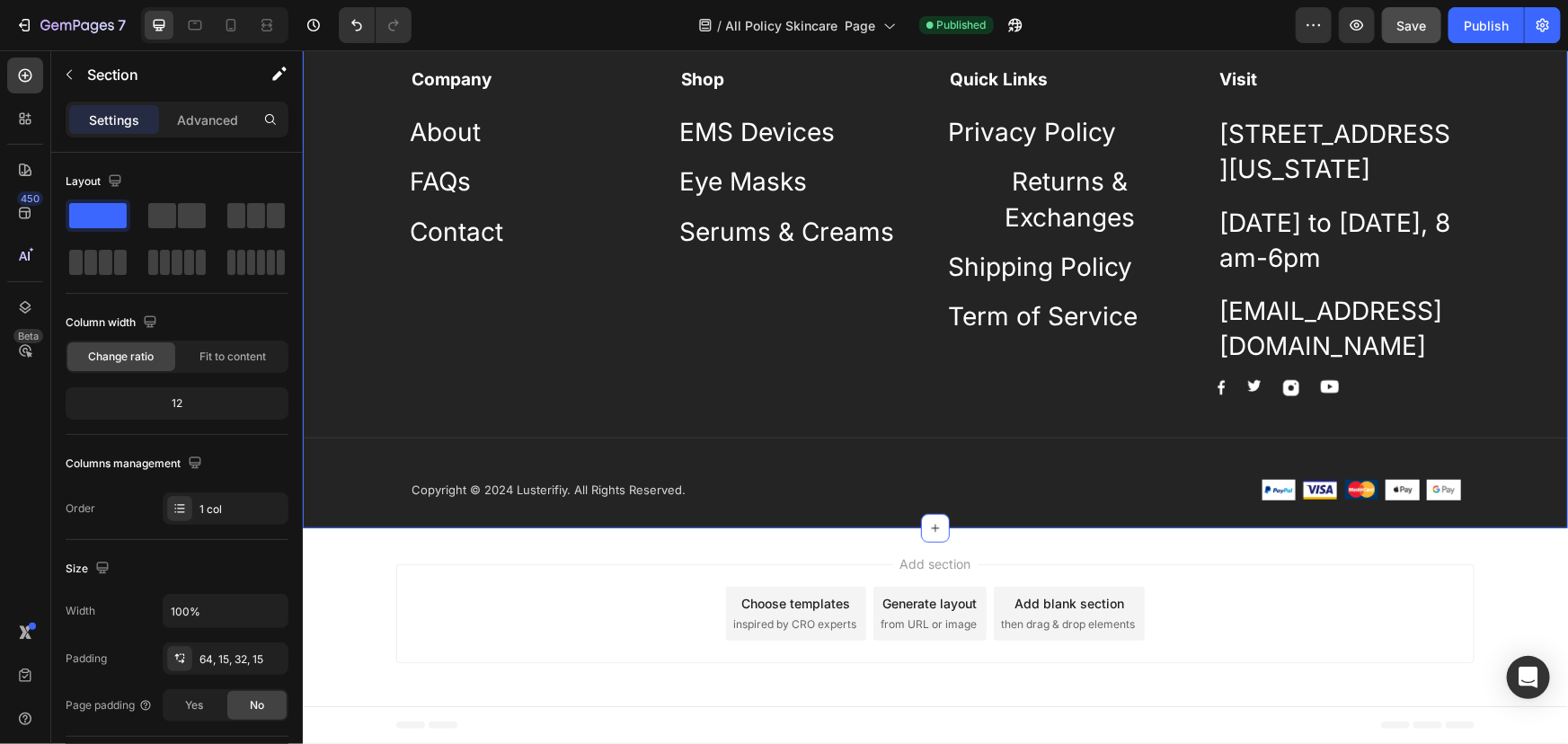
scroll to position [671, 0]
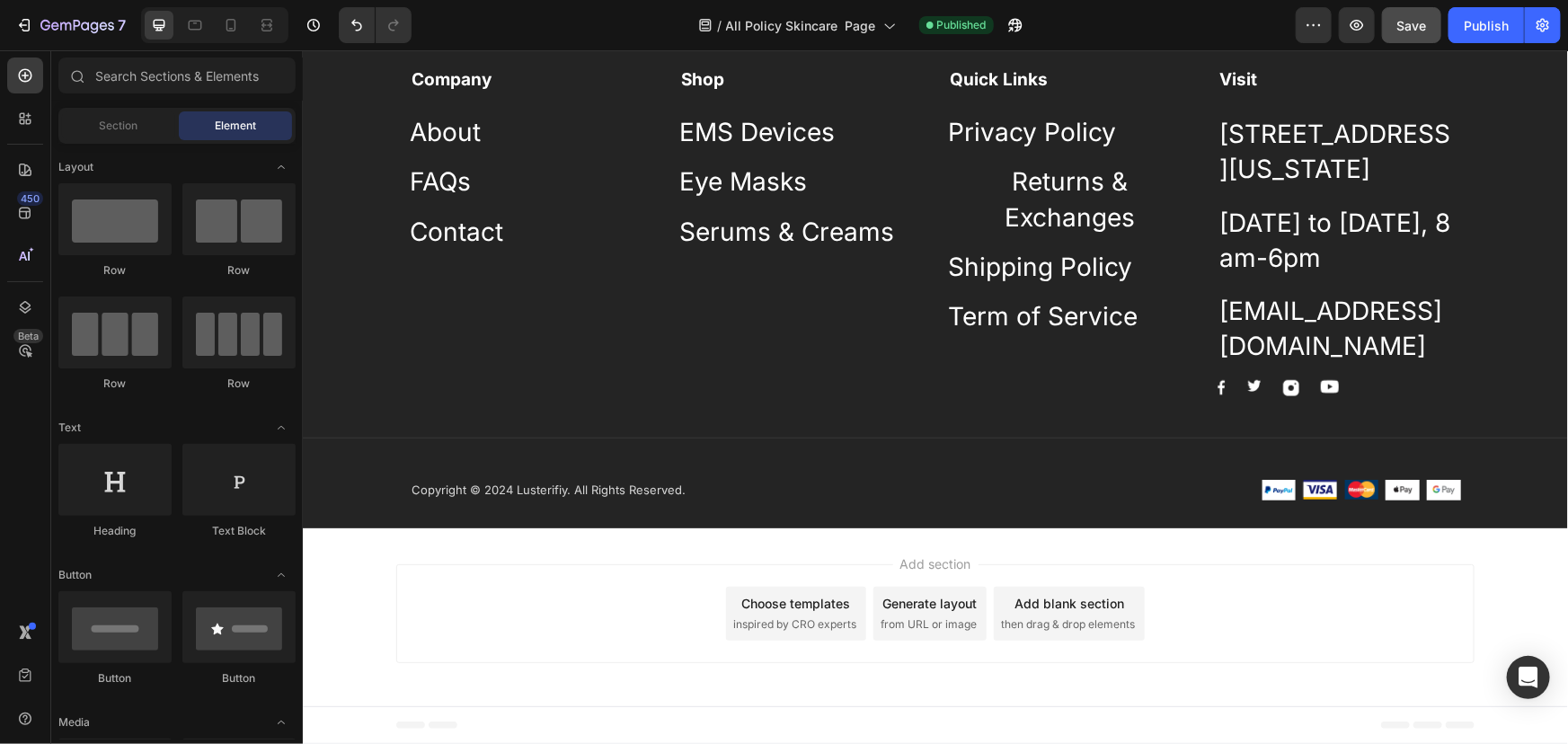
click at [392, 537] on div "Add section Choose templates inspired by CRO experts Generate layout from URL o…" at bounding box center [934, 616] width 1265 height 178
drag, startPoint x: 392, startPoint y: 539, endPoint x: 715, endPoint y: 535, distance: 323.0
click at [713, 538] on div "Add section Choose templates inspired by CRO experts Generate layout from URL o…" at bounding box center [934, 616] width 1265 height 178
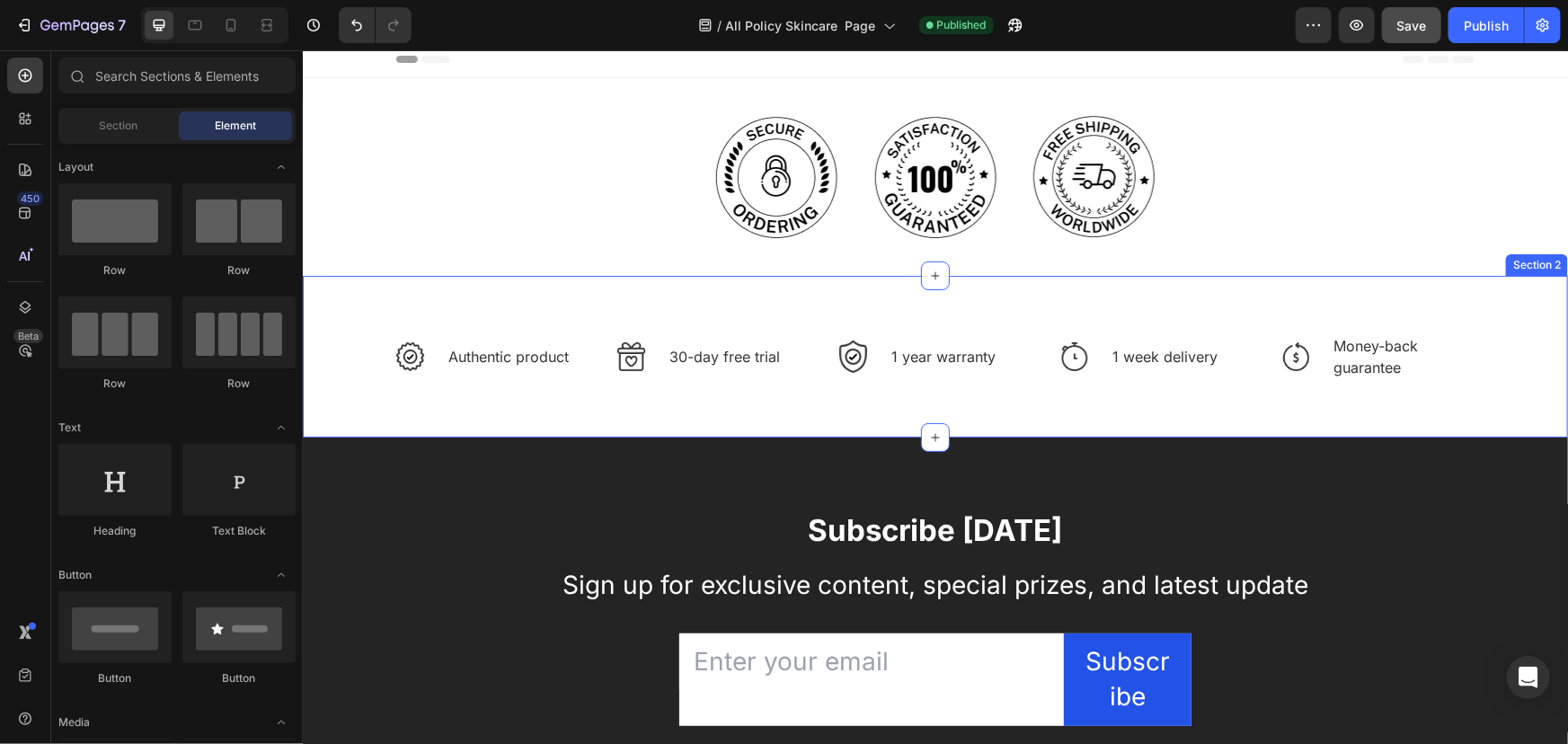
scroll to position [0, 0]
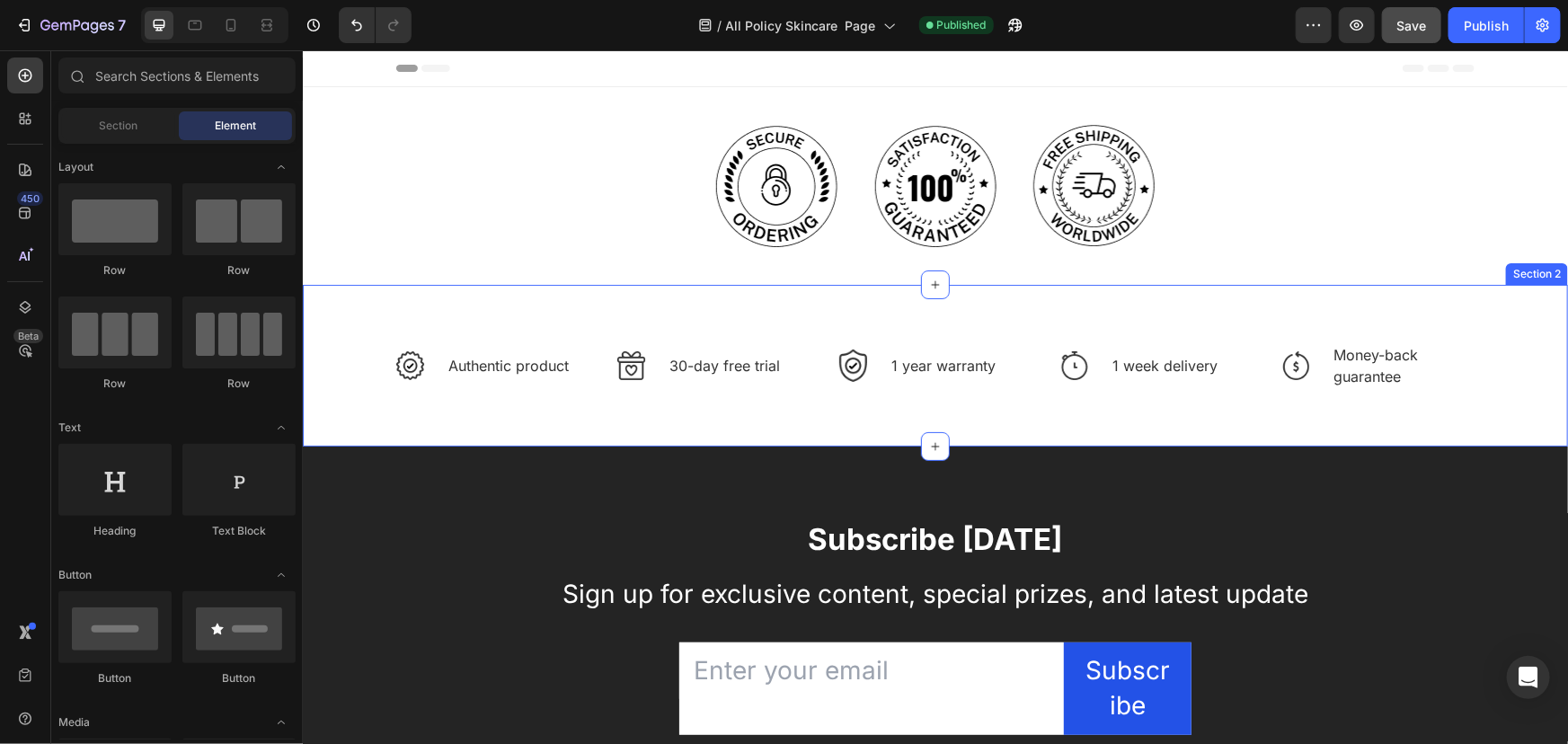
click at [370, 423] on div "Image Authentic product Text block Row Image 30-day free trial Text block Row I…" at bounding box center [934, 364] width 1265 height 162
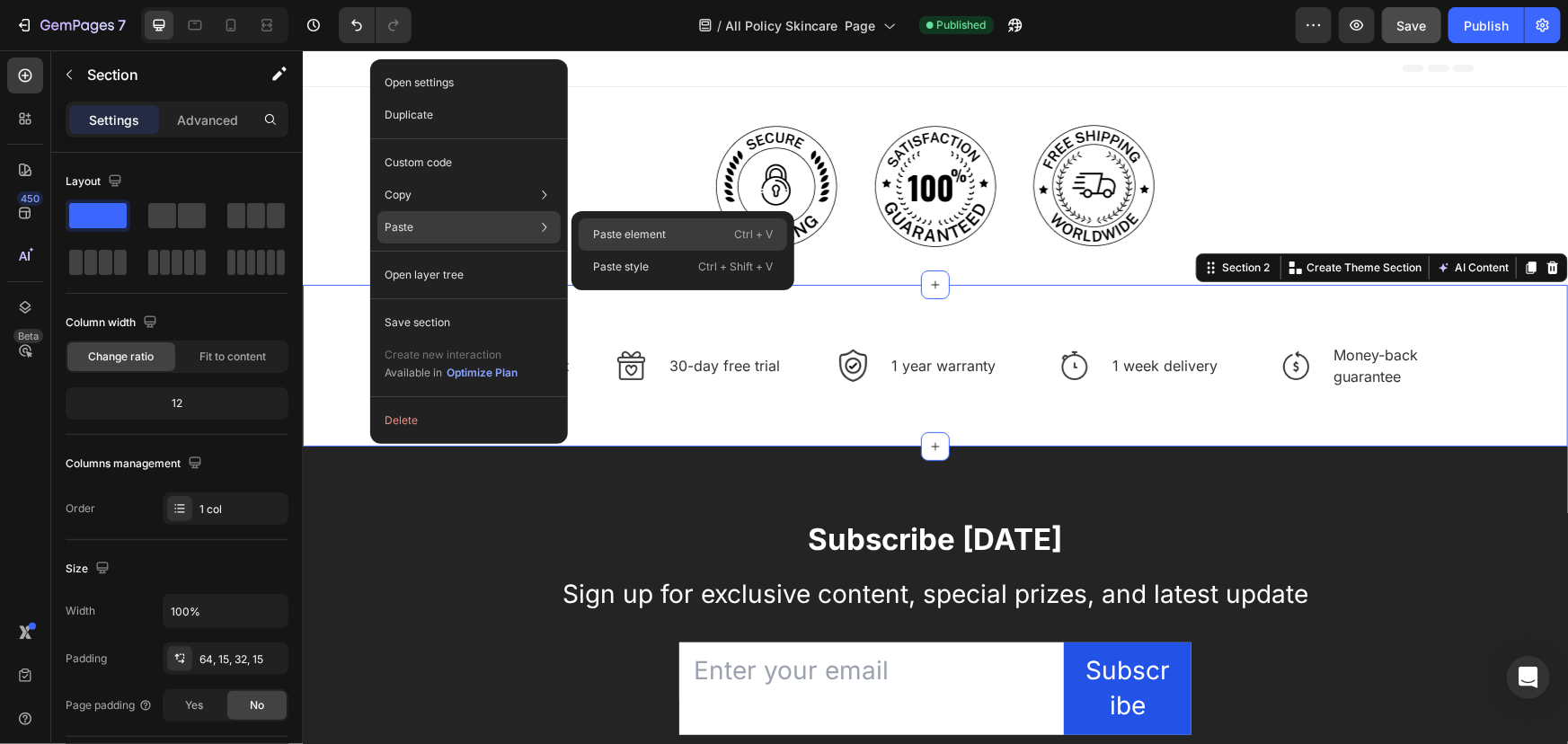
click at [605, 232] on p "Paste element" at bounding box center [629, 234] width 73 height 16
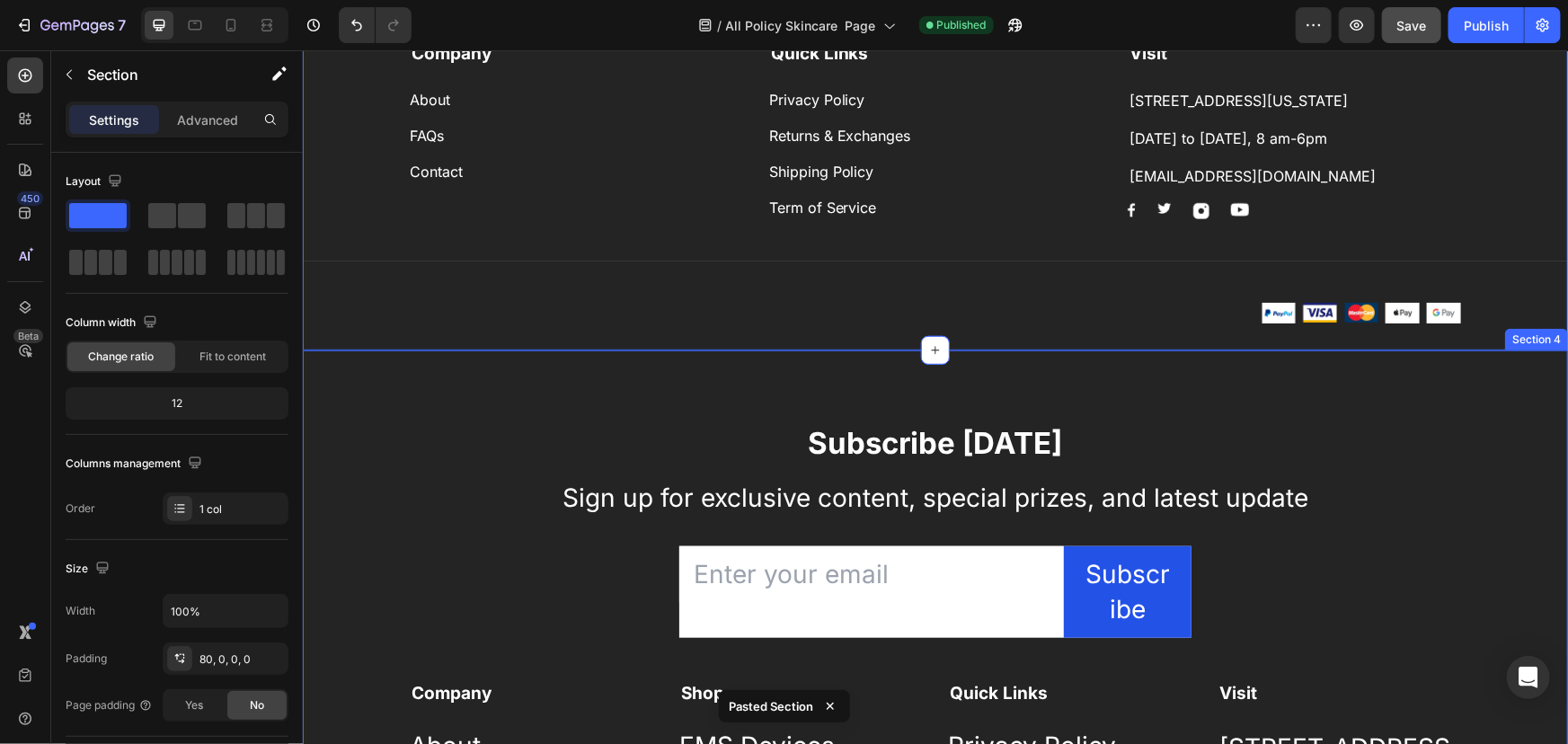
scroll to position [571, 0]
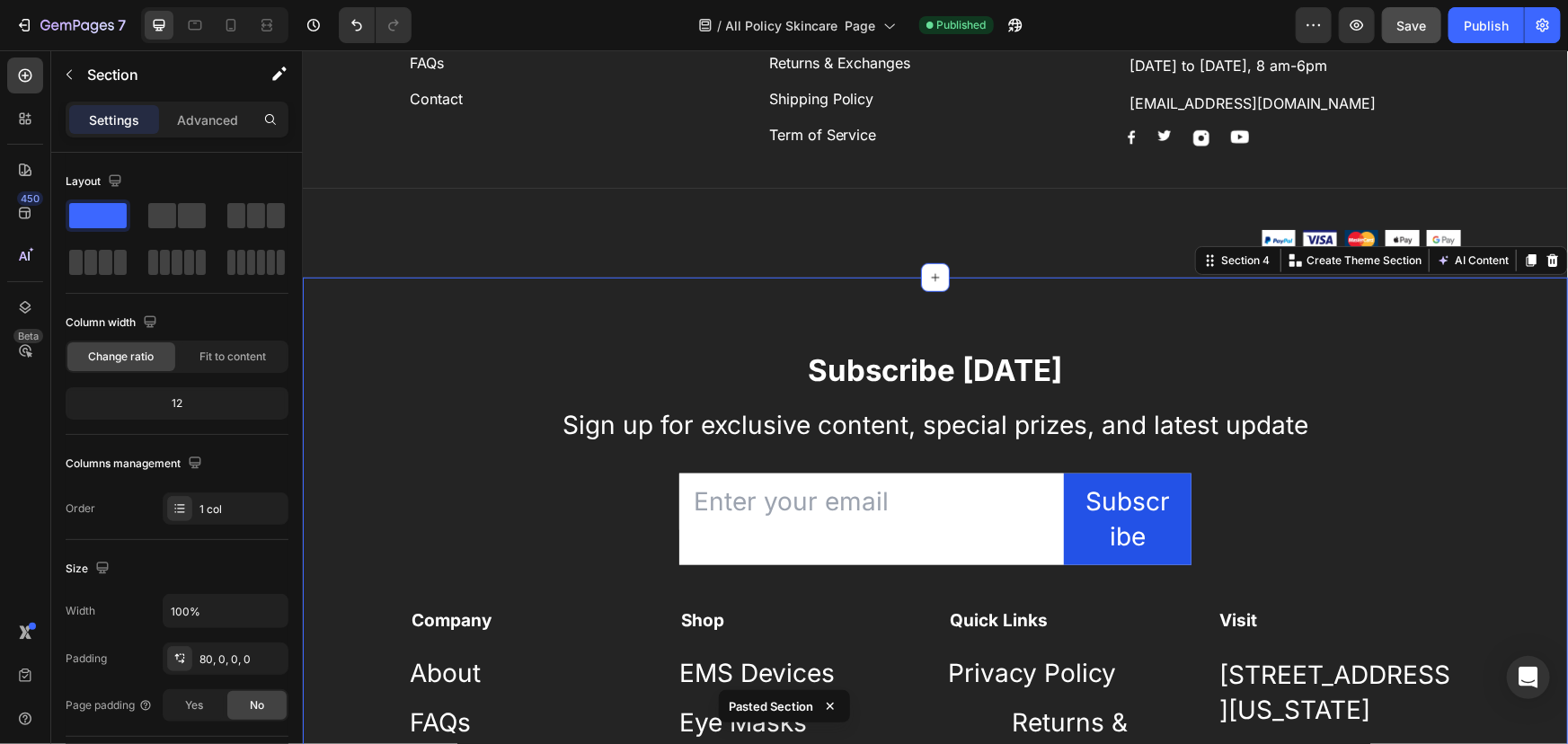
click at [343, 479] on div "Subscribe [DATE] Heading Sign up for exclusive content, special prizes, and lat…" at bounding box center [934, 708] width 1265 height 719
click at [1546, 266] on icon at bounding box center [1552, 259] width 11 height 12
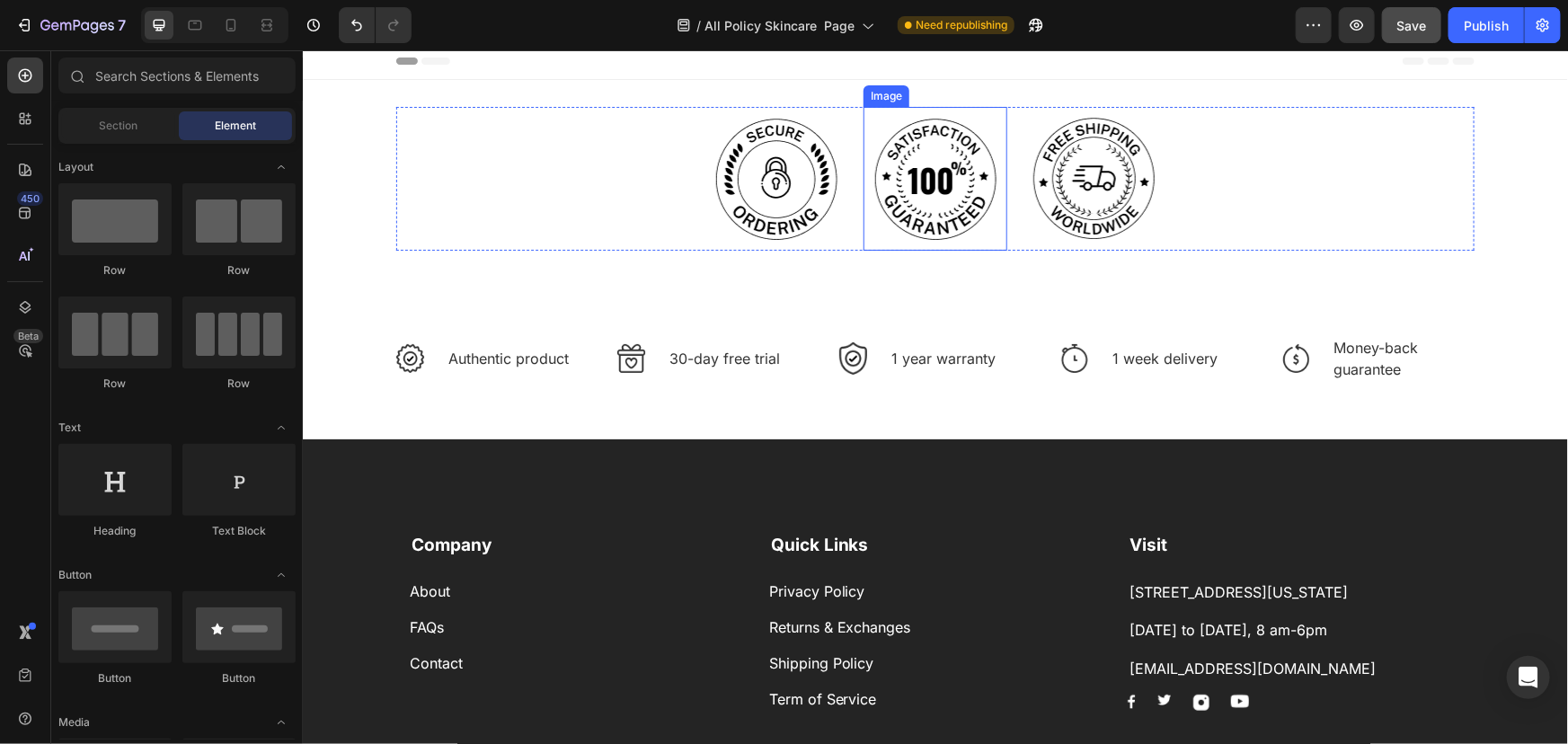
scroll to position [0, 0]
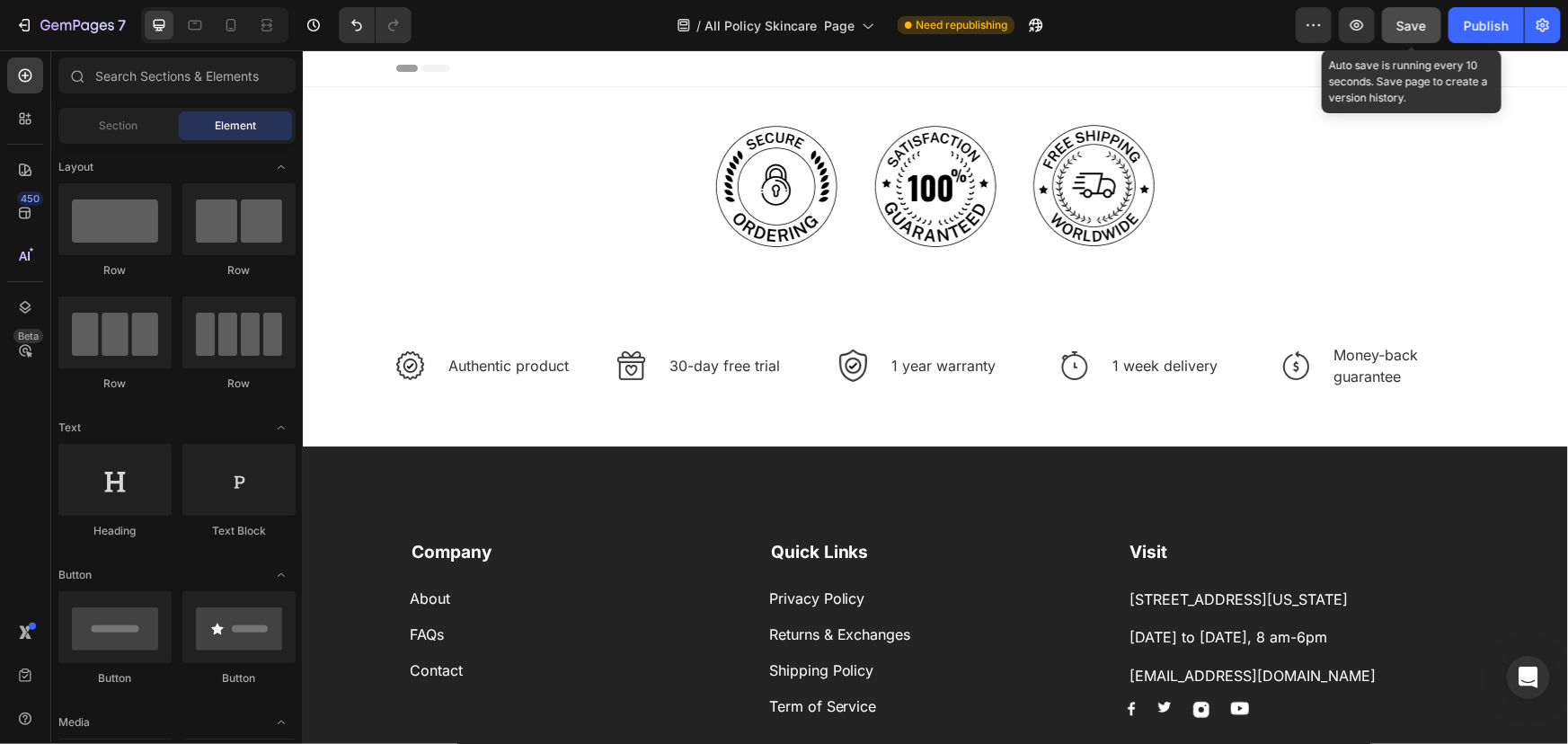
click at [1407, 27] on span "Save" at bounding box center [1412, 26] width 29 height 15
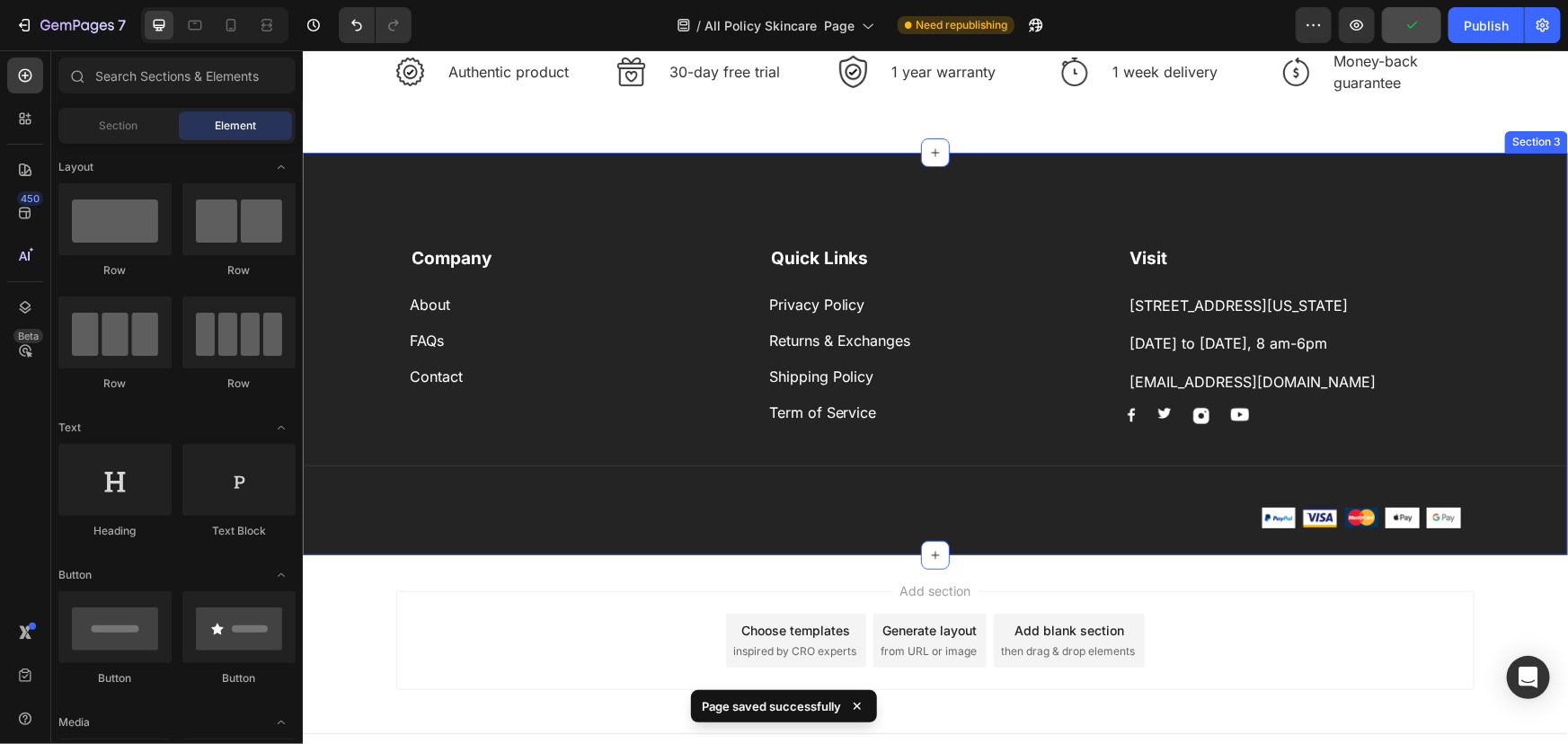
scroll to position [326, 0]
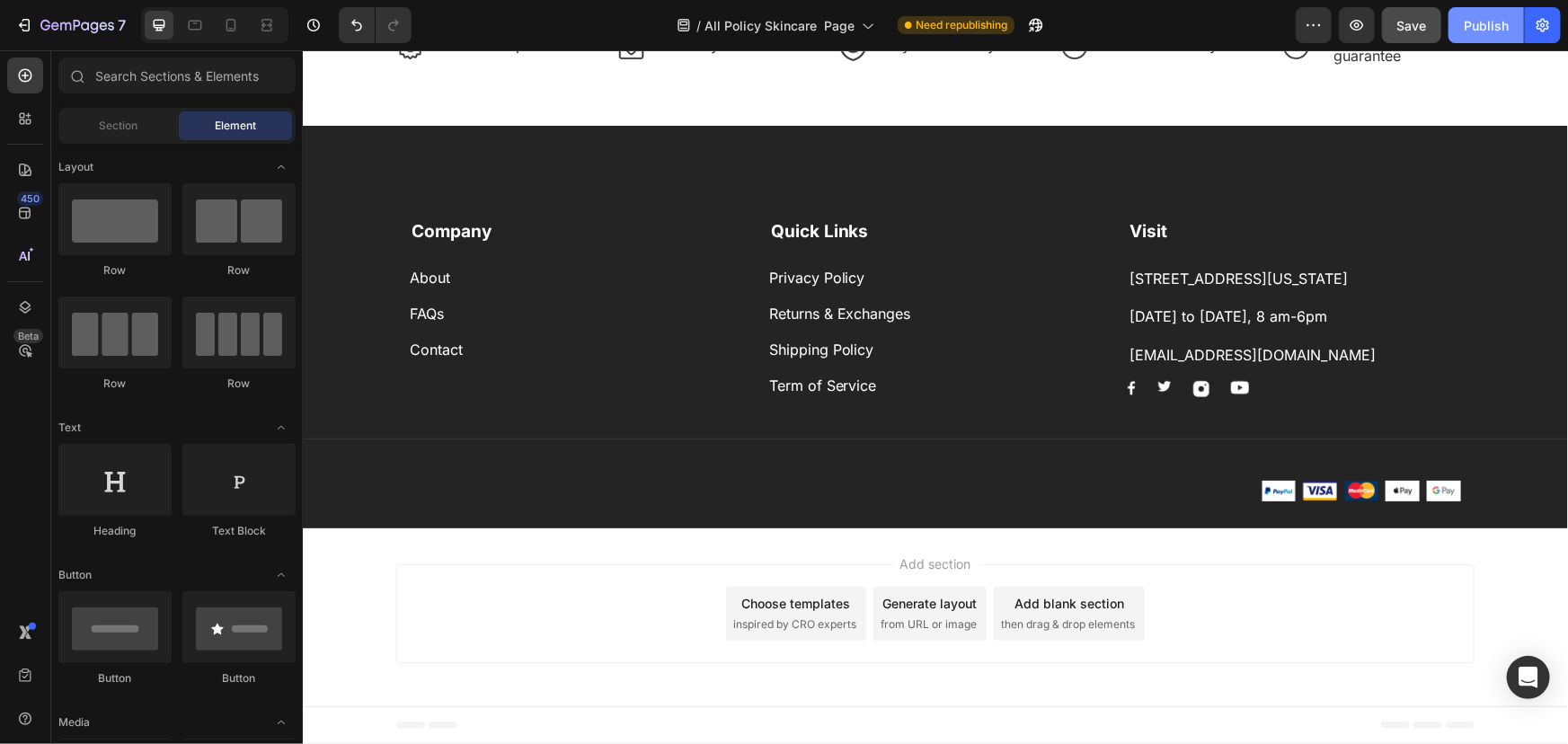
click at [1483, 26] on div "Publish" at bounding box center [1487, 26] width 45 height 19
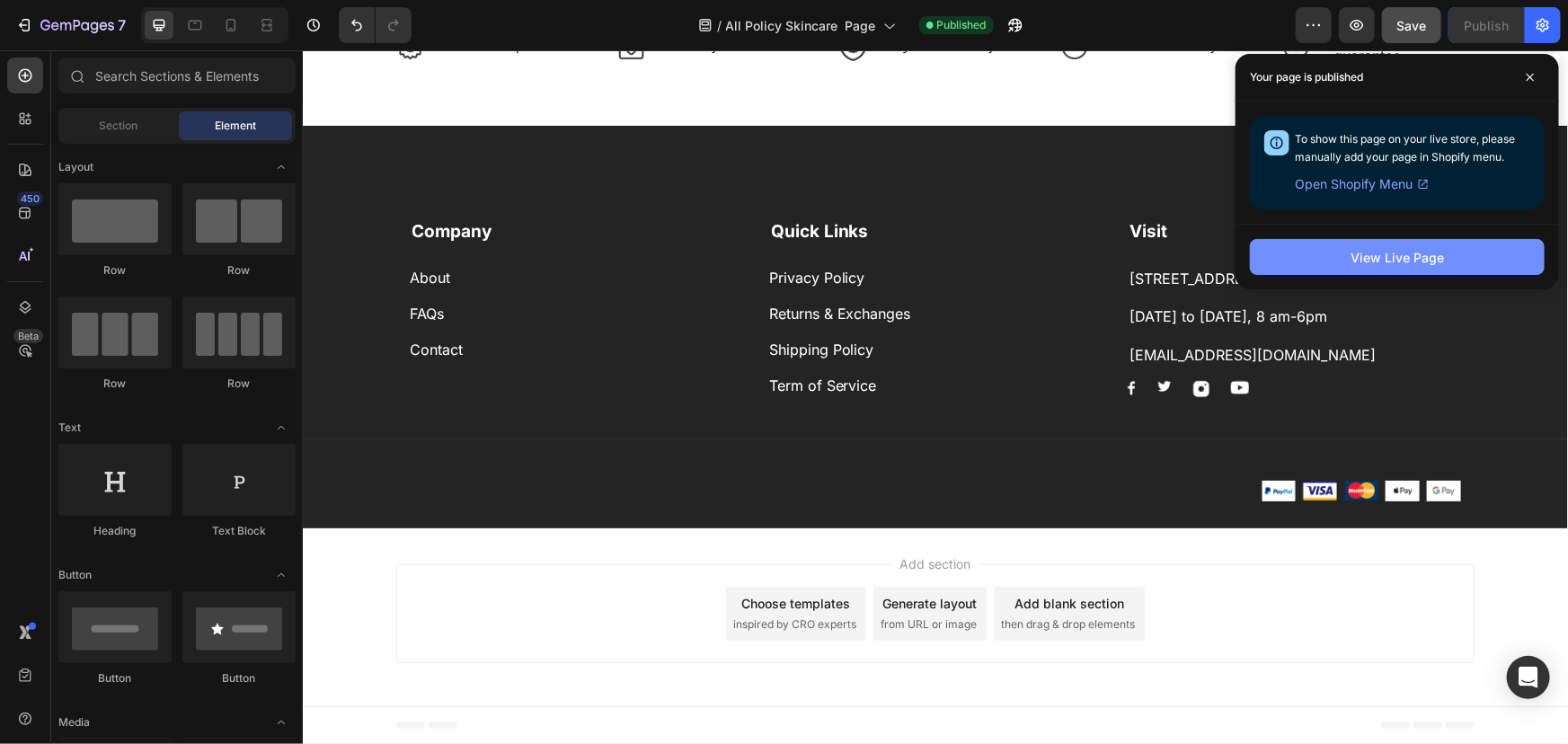
click at [1426, 261] on div "View Live Page" at bounding box center [1397, 257] width 94 height 19
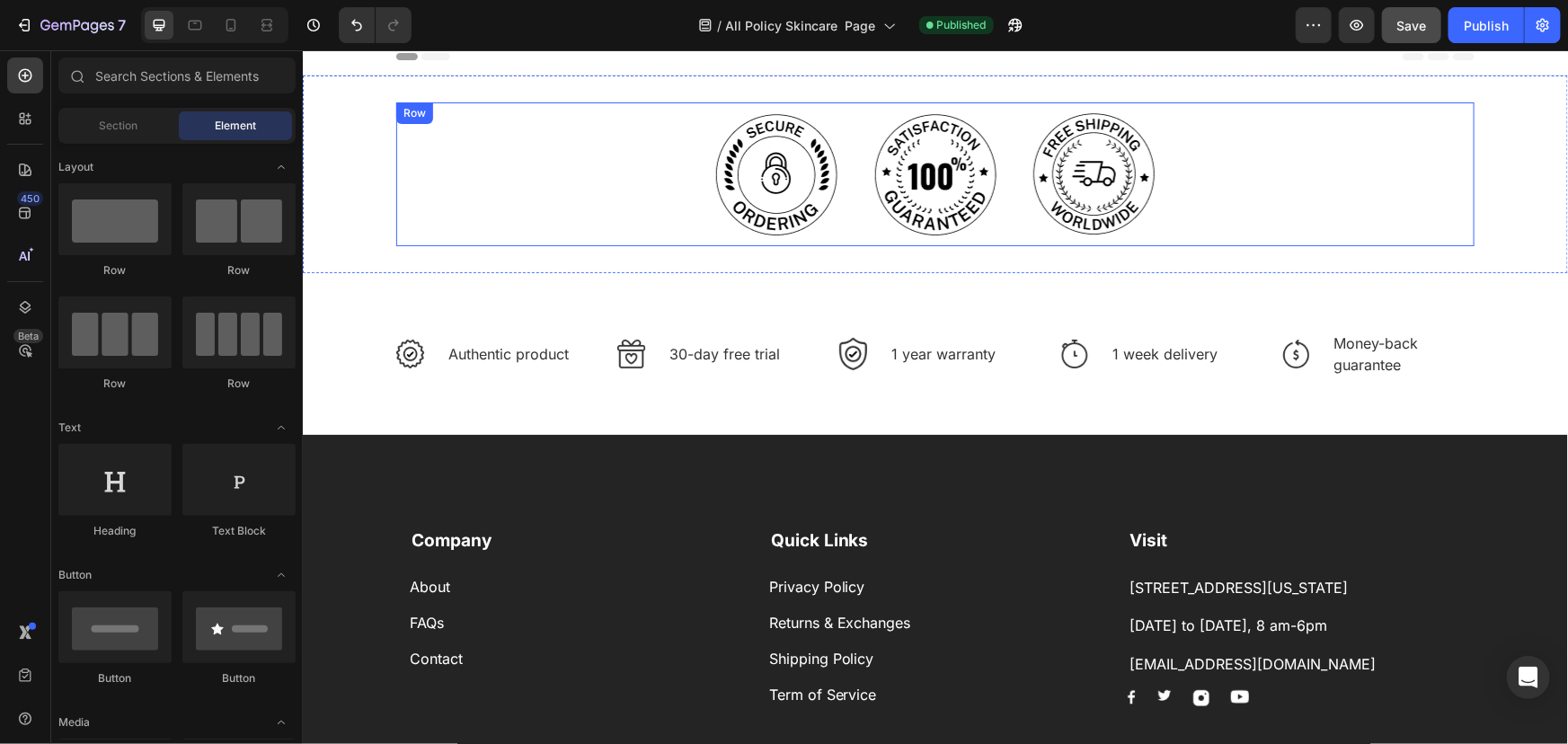
scroll to position [0, 0]
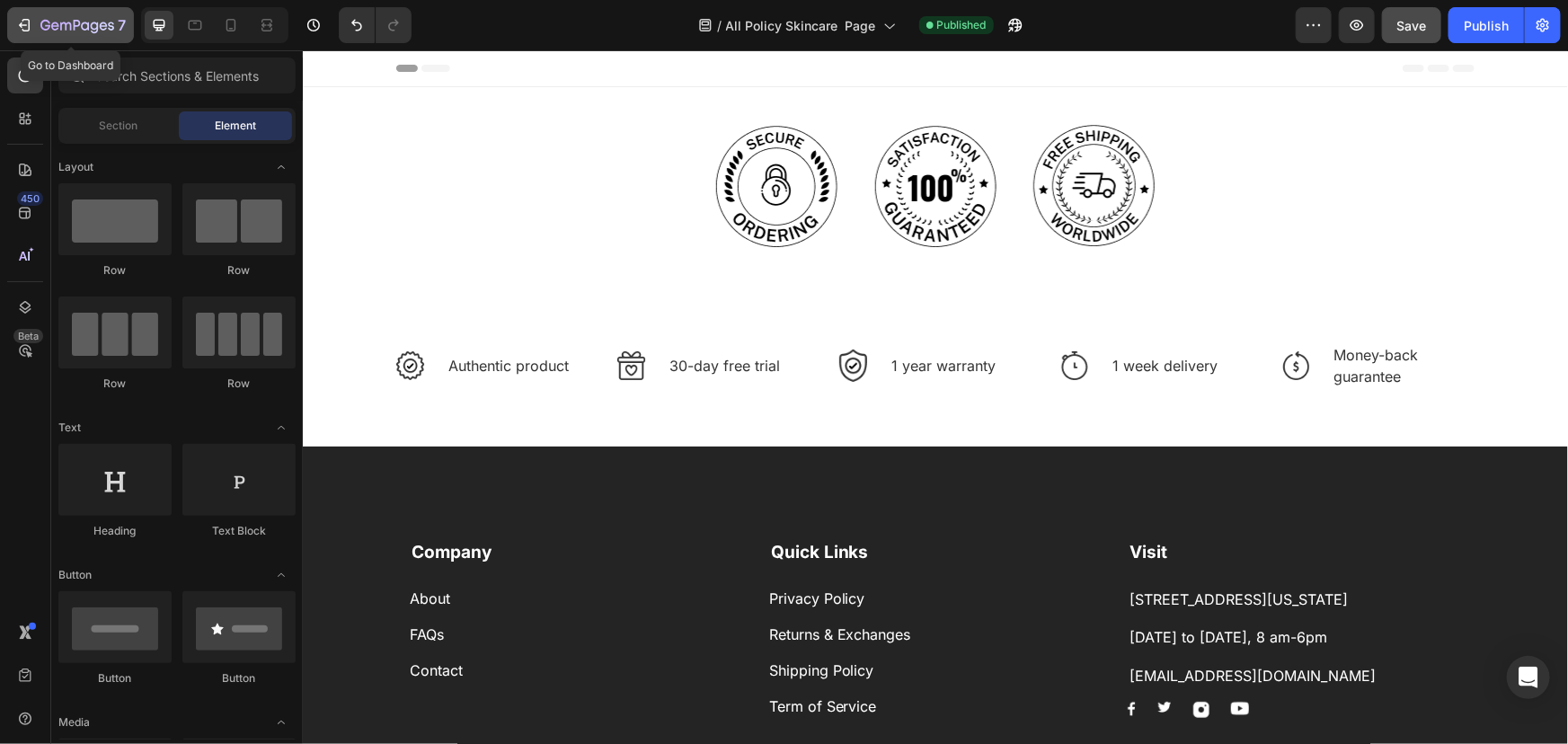
click at [53, 17] on div "7" at bounding box center [83, 25] width 85 height 22
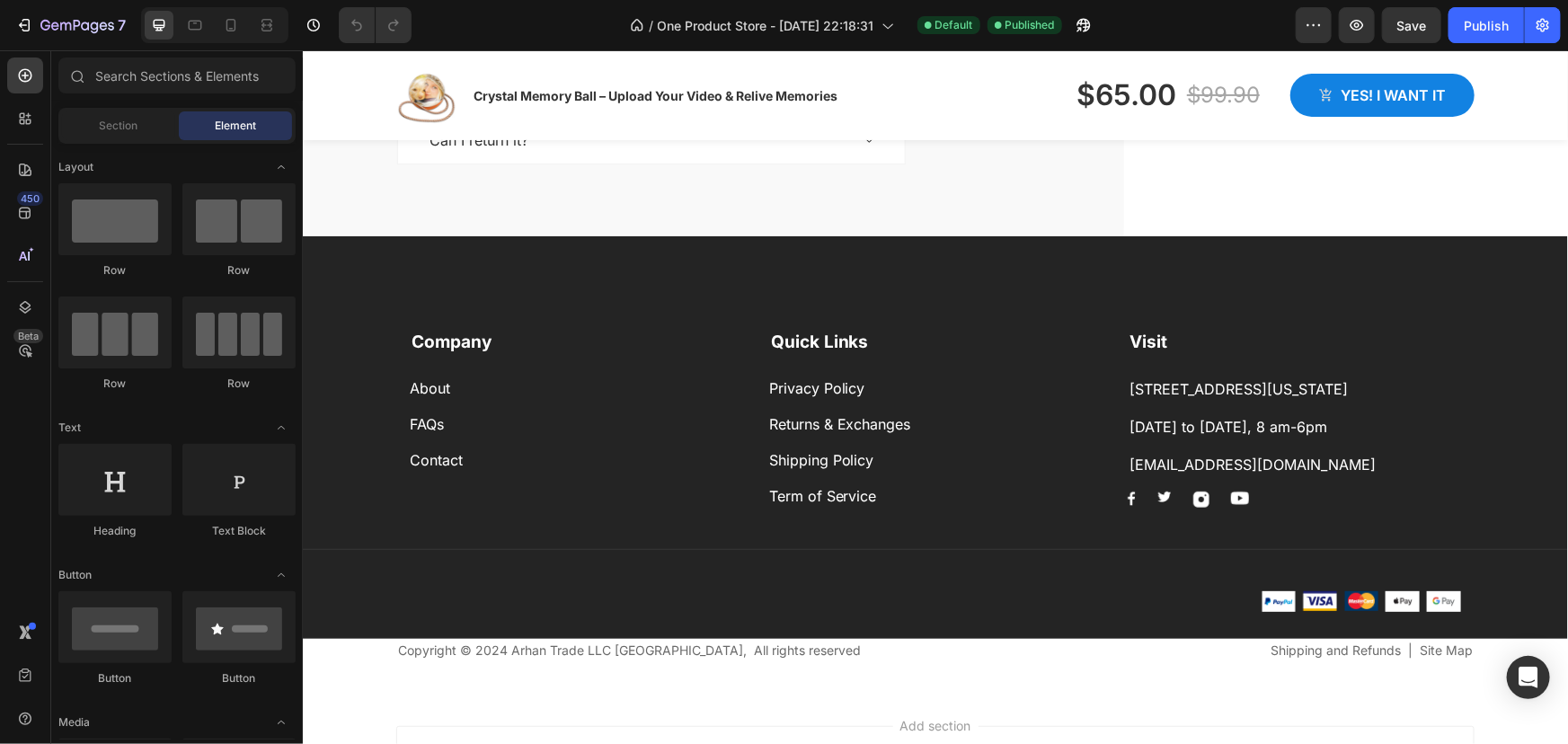
scroll to position [3837, 0]
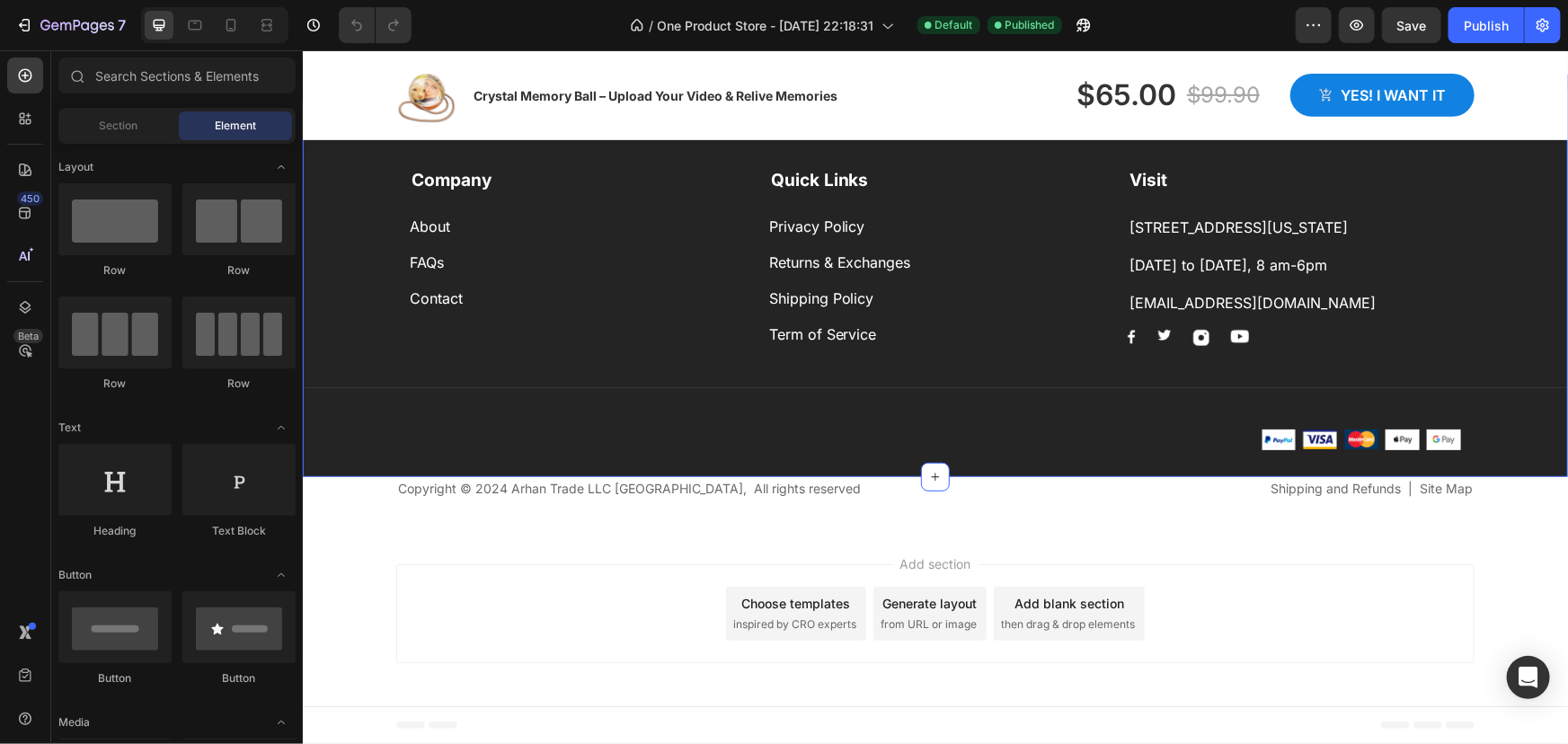
click at [317, 441] on div "Company Text block About Button FAQs Button Contact Button Quick Links Text blo…" at bounding box center [934, 311] width 1265 height 331
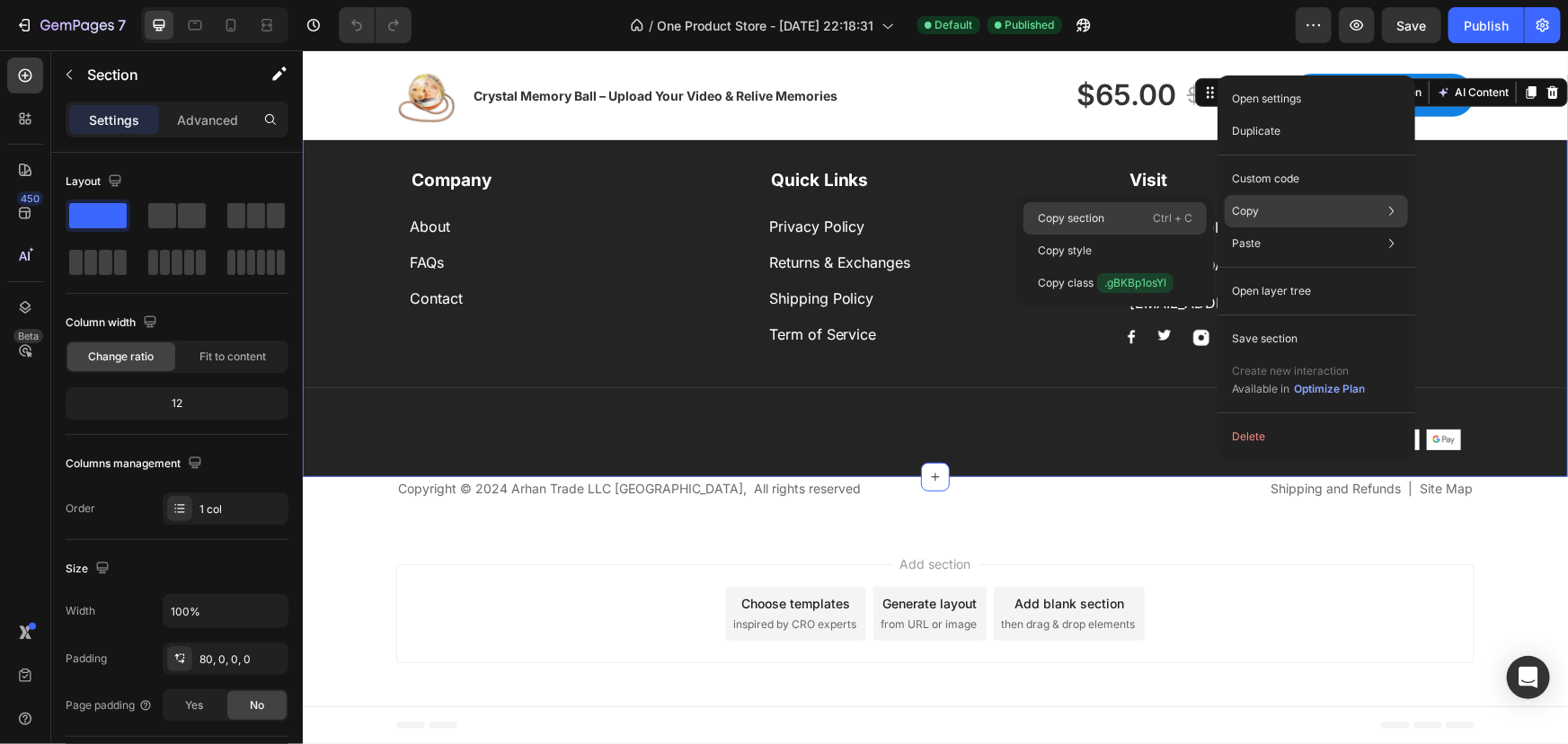
click at [1096, 223] on p "Copy section" at bounding box center [1071, 217] width 66 height 16
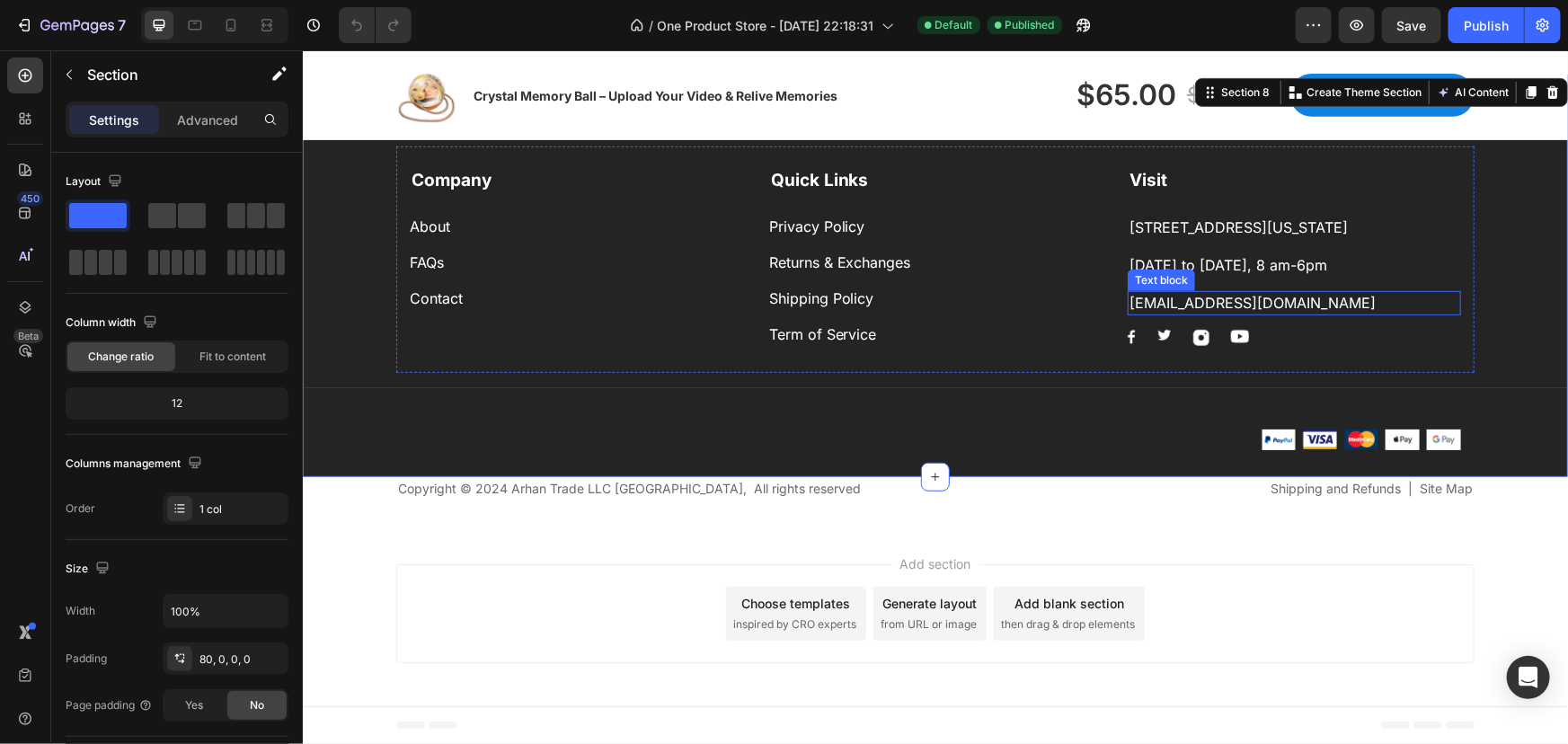
click at [1227, 301] on p "[EMAIL_ADDRESS][DOMAIN_NAME]" at bounding box center [1294, 302] width 330 height 20
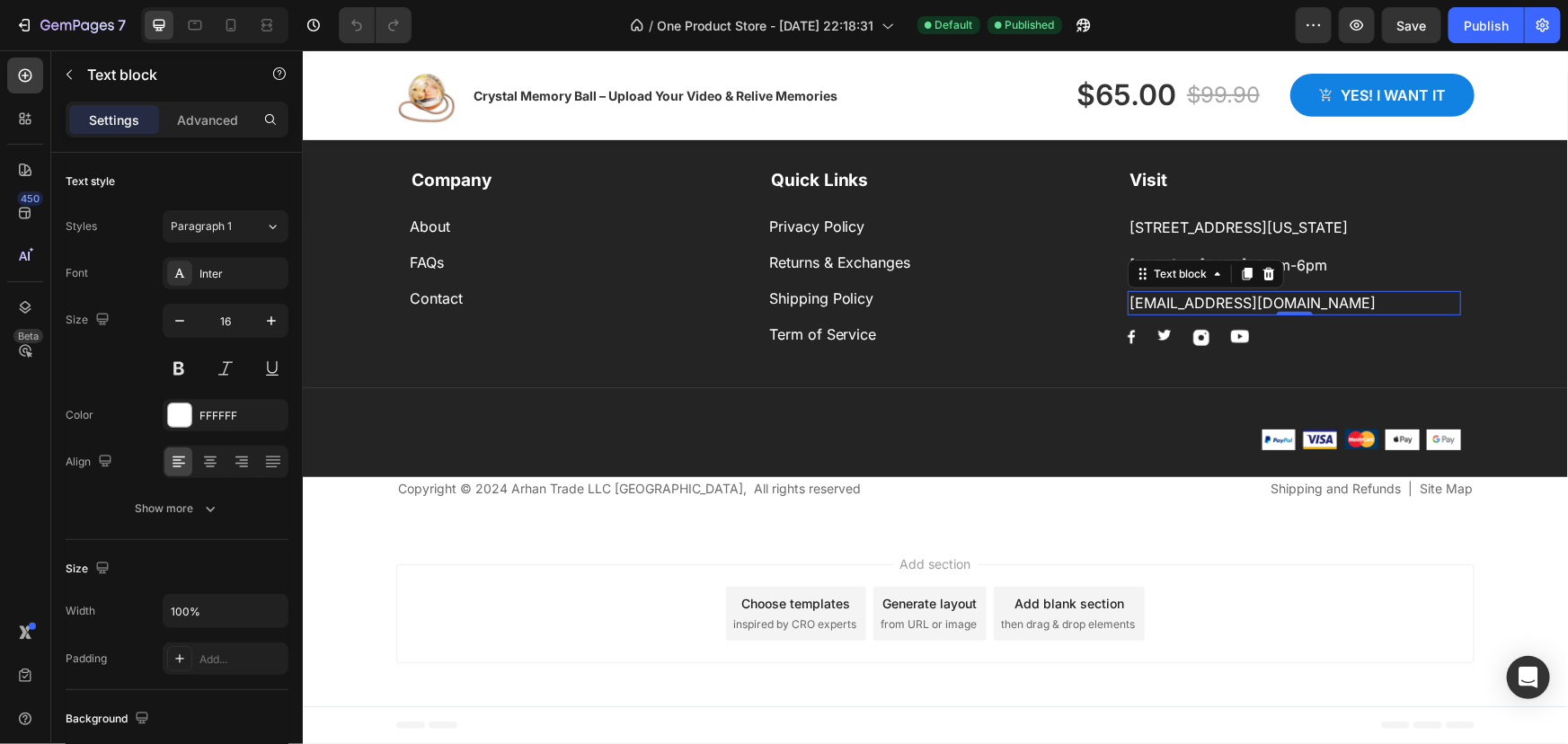
click at [1227, 301] on p "[EMAIL_ADDRESS][DOMAIN_NAME]" at bounding box center [1294, 302] width 330 height 20
click at [1209, 296] on p "support@lusterify.shop" at bounding box center [1294, 302] width 330 height 20
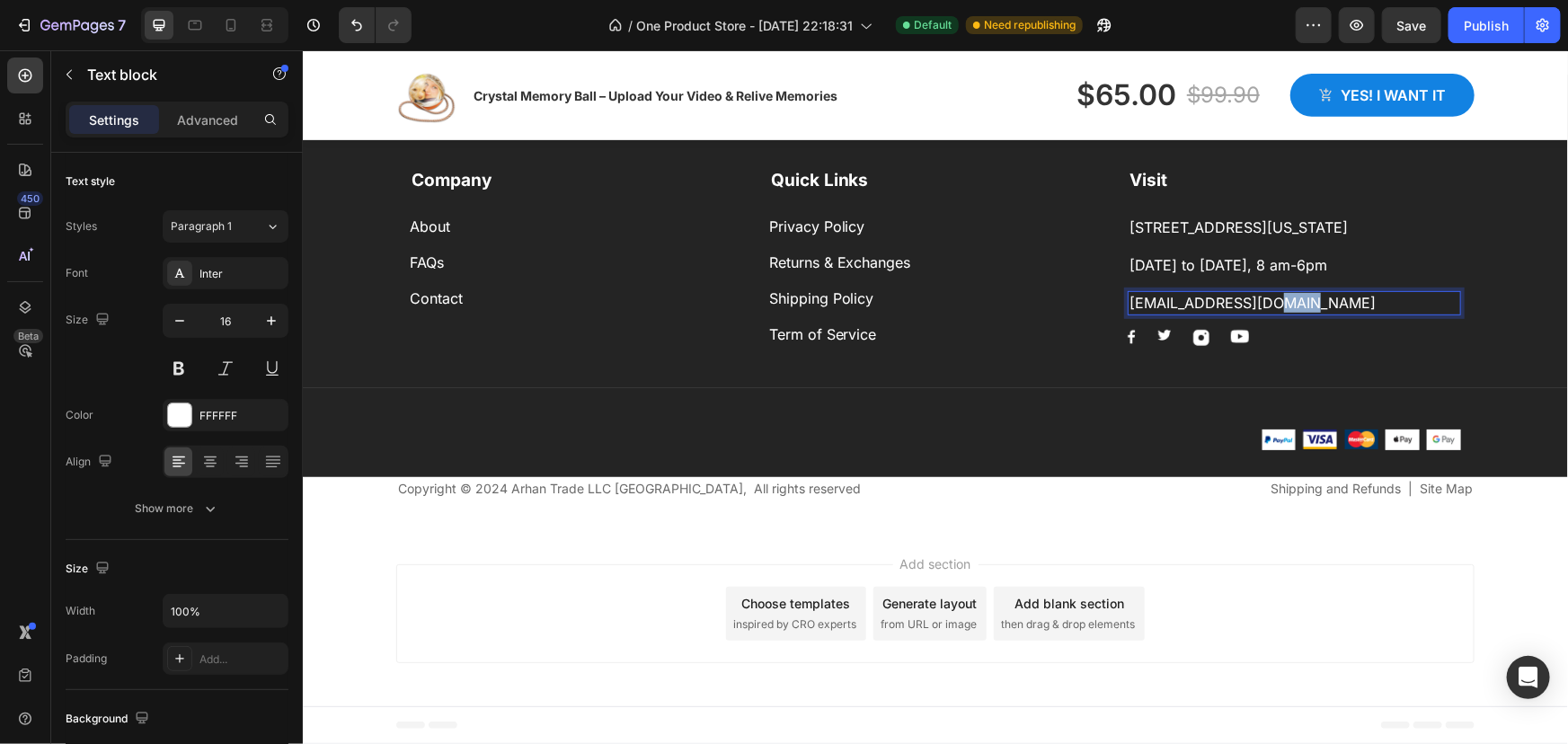
drag, startPoint x: 1249, startPoint y: 304, endPoint x: 1288, endPoint y: 304, distance: 39.0
click at [1288, 304] on p "support@lusterify.shop" at bounding box center [1294, 302] width 330 height 20
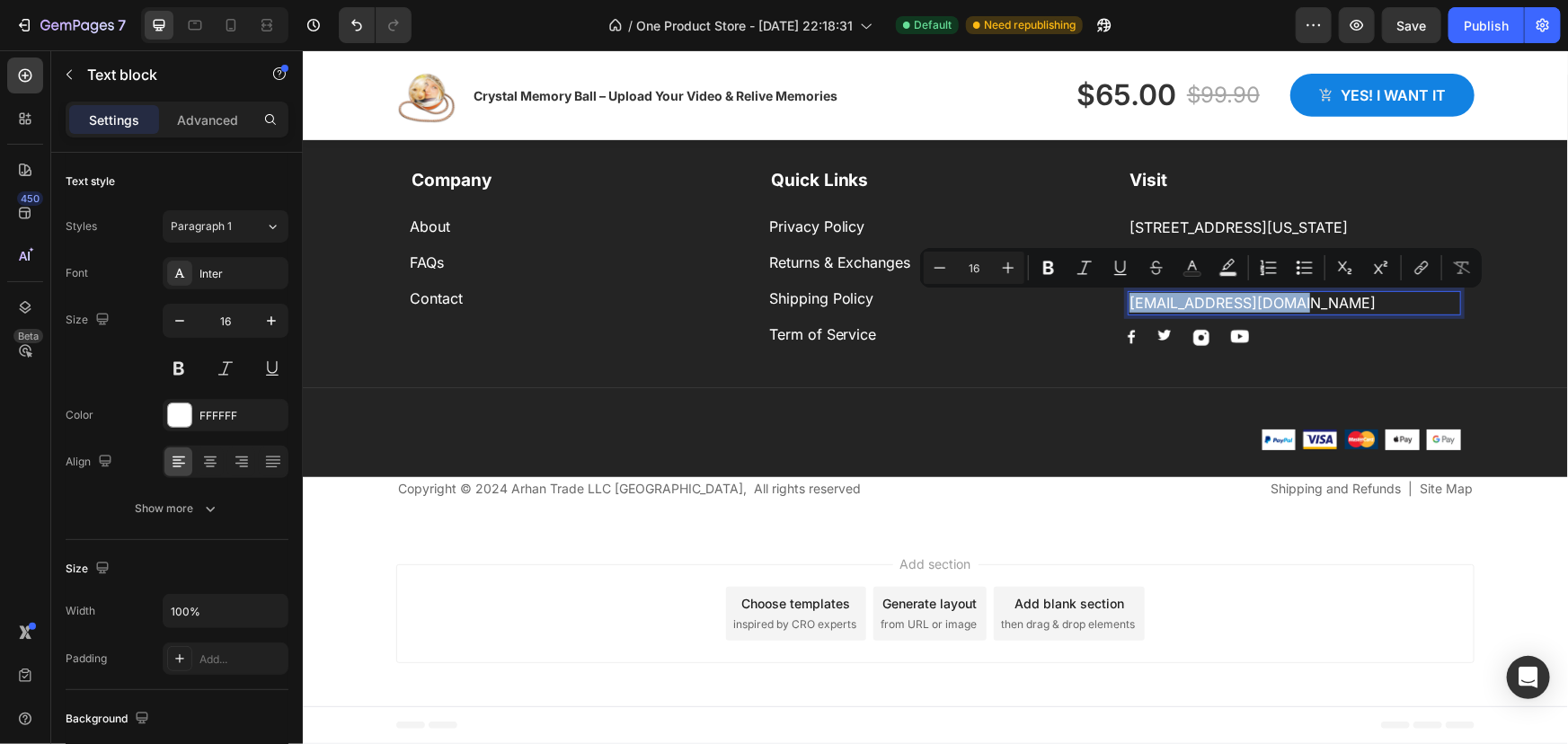
drag, startPoint x: 1266, startPoint y: 304, endPoint x: 1124, endPoint y: 315, distance: 142.4
click at [1127, 314] on div "support@lusterify.com" at bounding box center [1294, 302] width 334 height 24
click at [1420, 271] on icon "Editor contextual toolbar" at bounding box center [1421, 268] width 18 height 18
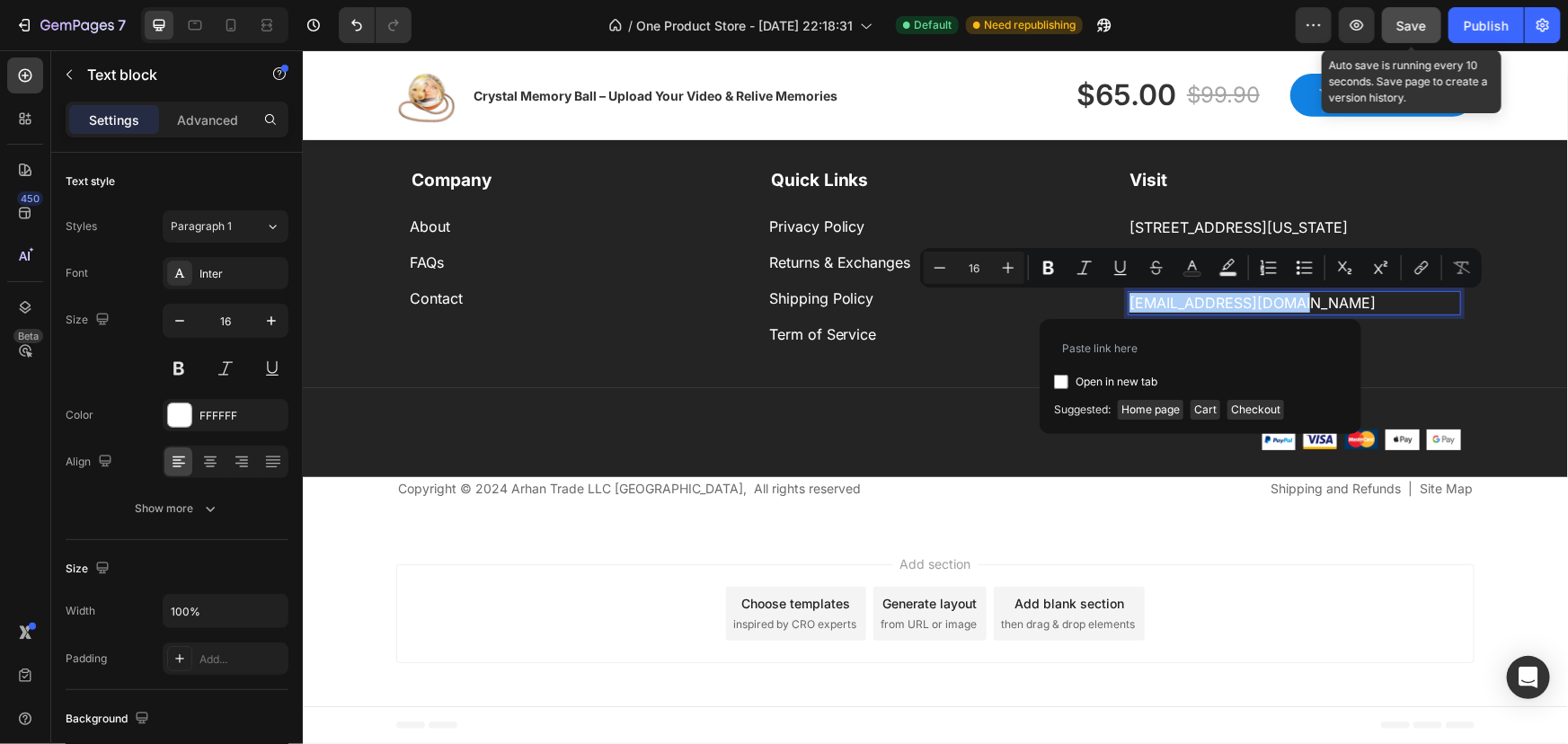
click at [1412, 25] on span "Save" at bounding box center [1412, 26] width 29 height 15
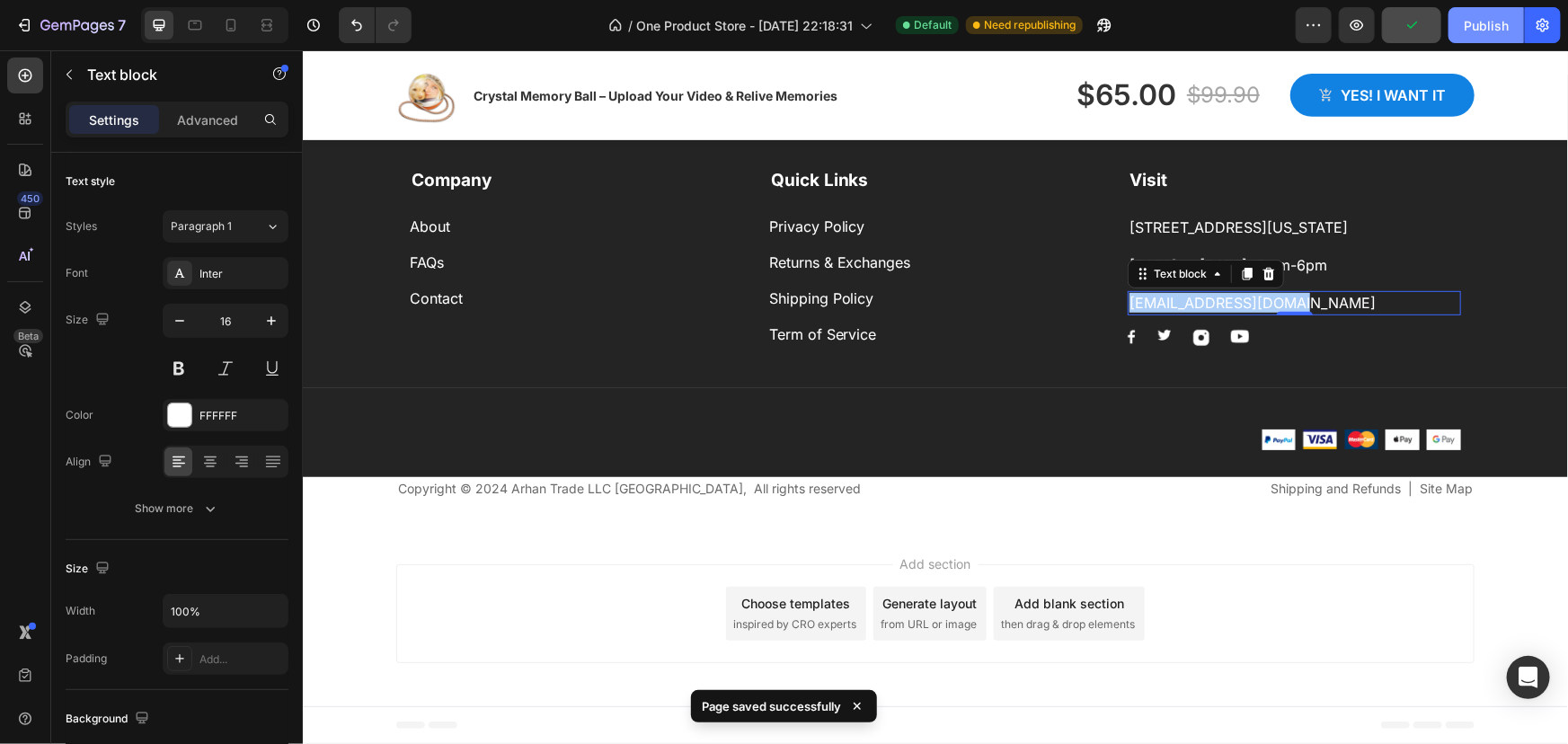
click at [1472, 20] on div "Publish" at bounding box center [1487, 26] width 45 height 19
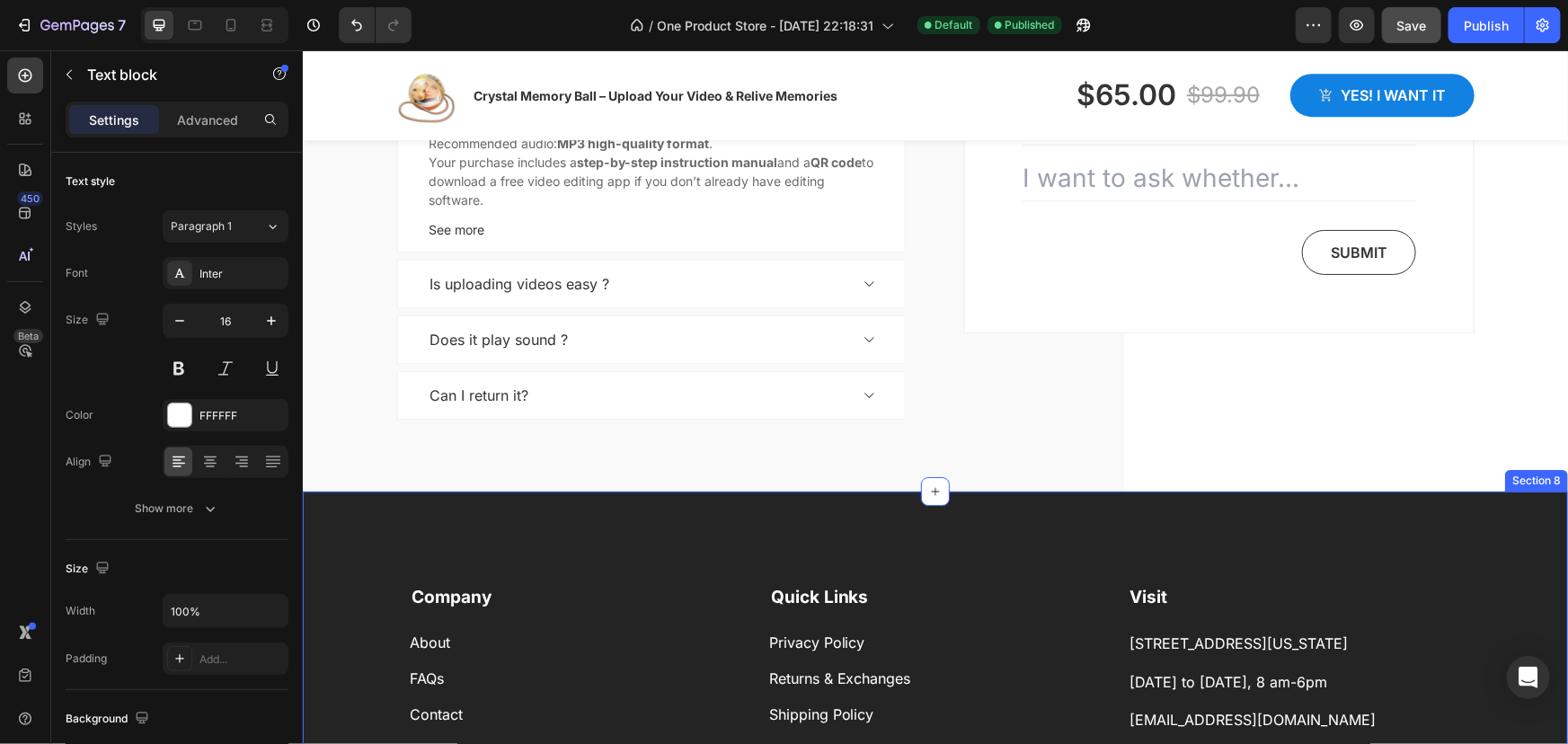
scroll to position [2694, 0]
